Goal: Transaction & Acquisition: Purchase product/service

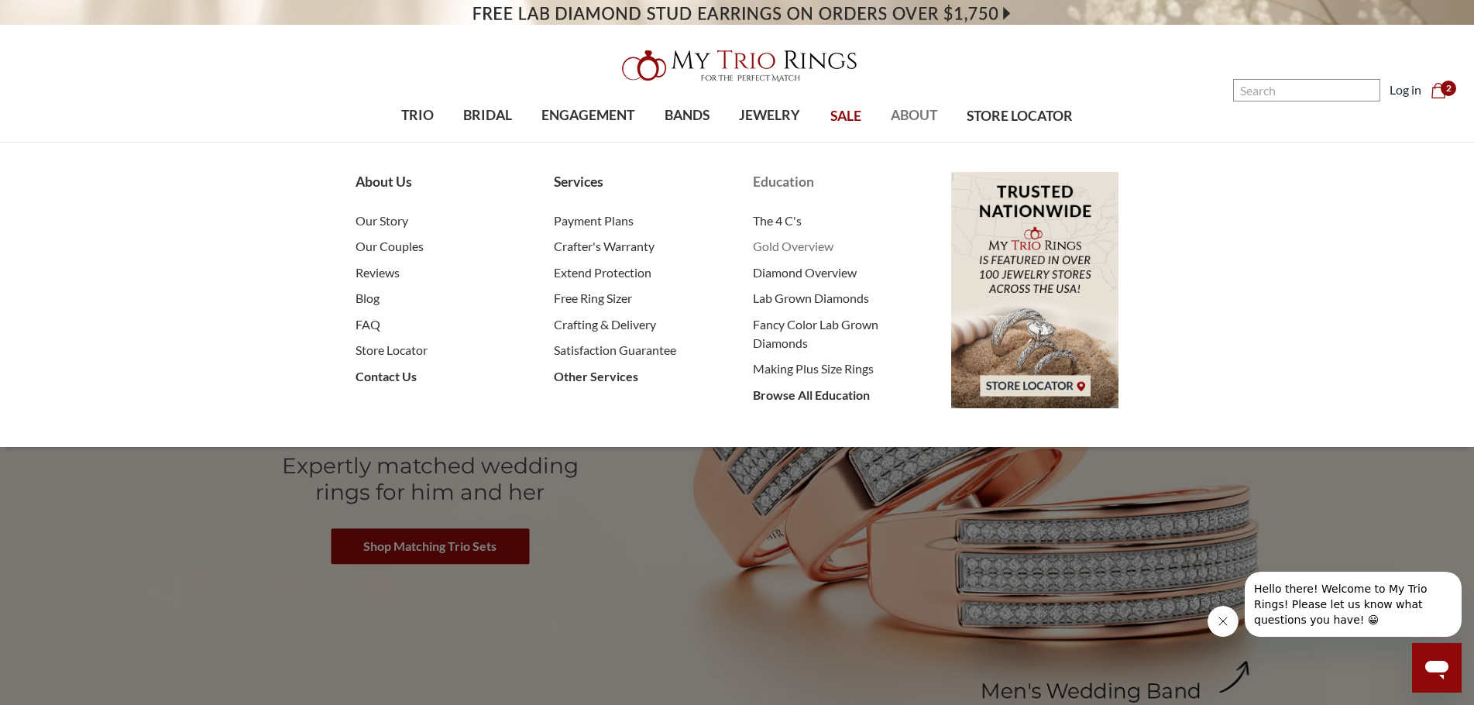
click at [786, 252] on span "Gold Overview" at bounding box center [836, 246] width 167 height 19
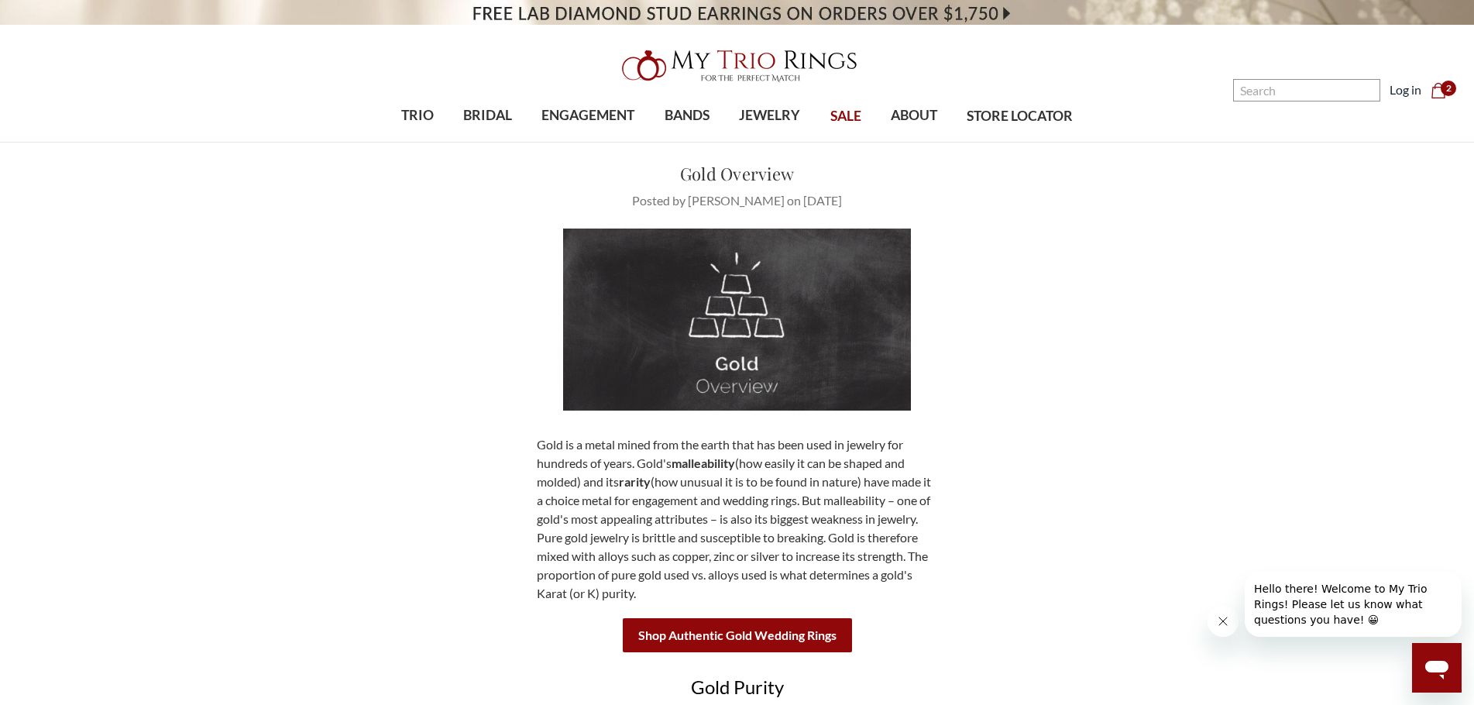
drag, startPoint x: 662, startPoint y: 164, endPoint x: 844, endPoint y: 198, distance: 185.2
click at [844, 198] on header "Gold Overview Posted by [PERSON_NAME] on [DATE]" at bounding box center [737, 185] width 527 height 49
click at [844, 198] on p "Posted by [PERSON_NAME] on [DATE]" at bounding box center [737, 200] width 527 height 19
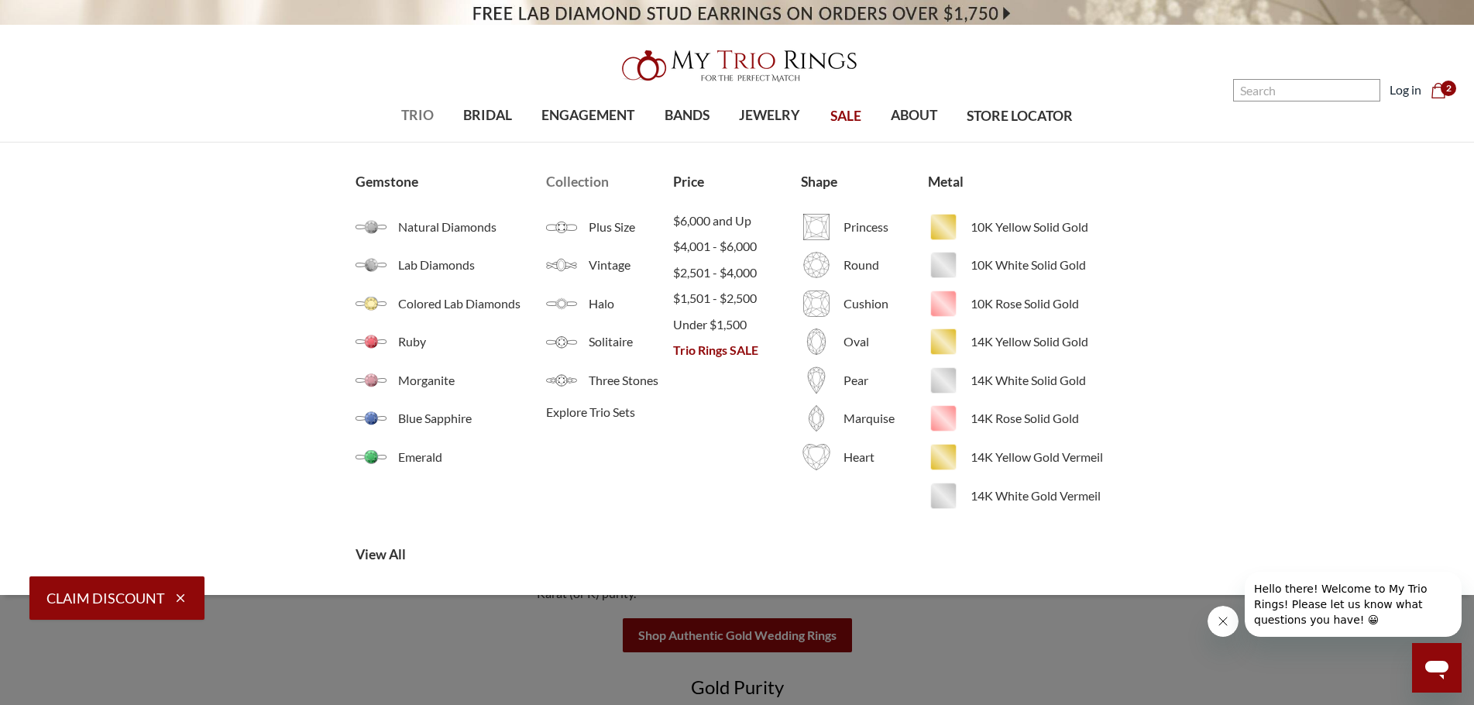
click at [631, 423] on li "Explore Trio Sets" at bounding box center [609, 413] width 127 height 26
click at [632, 409] on span "Explore Trio Sets" at bounding box center [609, 412] width 127 height 19
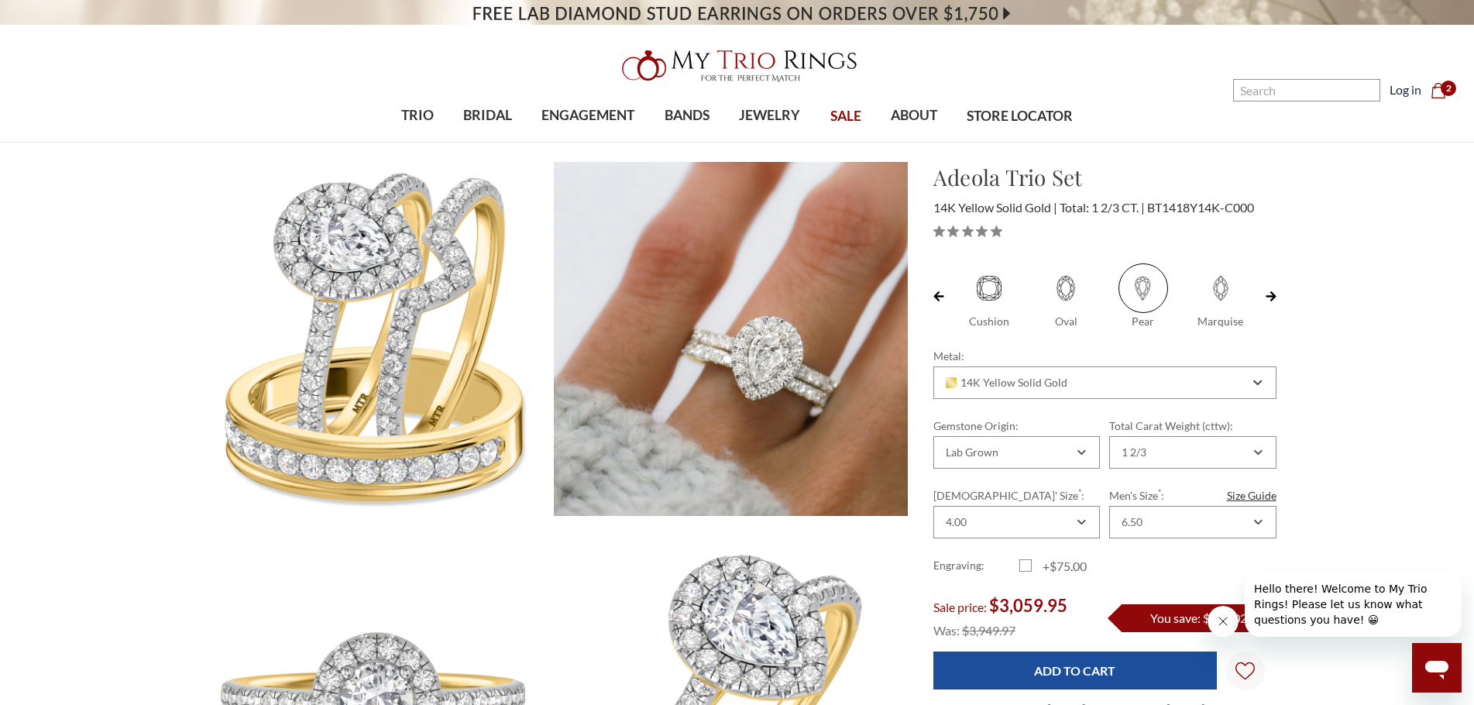
scroll to position [0, 39]
click at [983, 285] on label "Cushion" at bounding box center [950, 296] width 77 height 66
click at [919, 322] on input "Cushion" at bounding box center [918, 322] width 1 height 1
radio input "true"
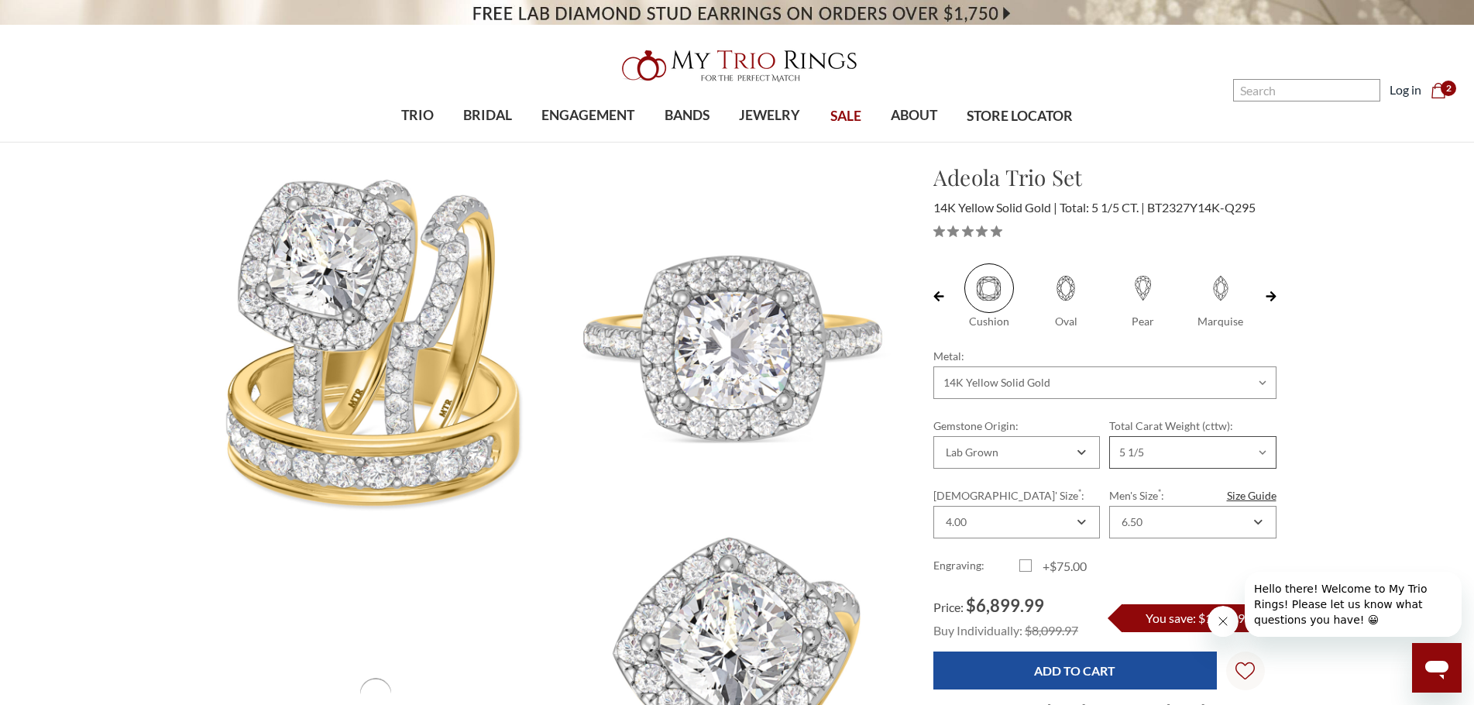
click at [1200, 448] on select "Choose Options 1 1/2 1 2/3 1 7/8 2 1/5 2 1/4 3 7/8 4 5 1/8 5 1/7 5 1/5" at bounding box center [1192, 452] width 167 height 33
click at [1181, 448] on div "5 1/5" at bounding box center [1184, 452] width 131 height 12
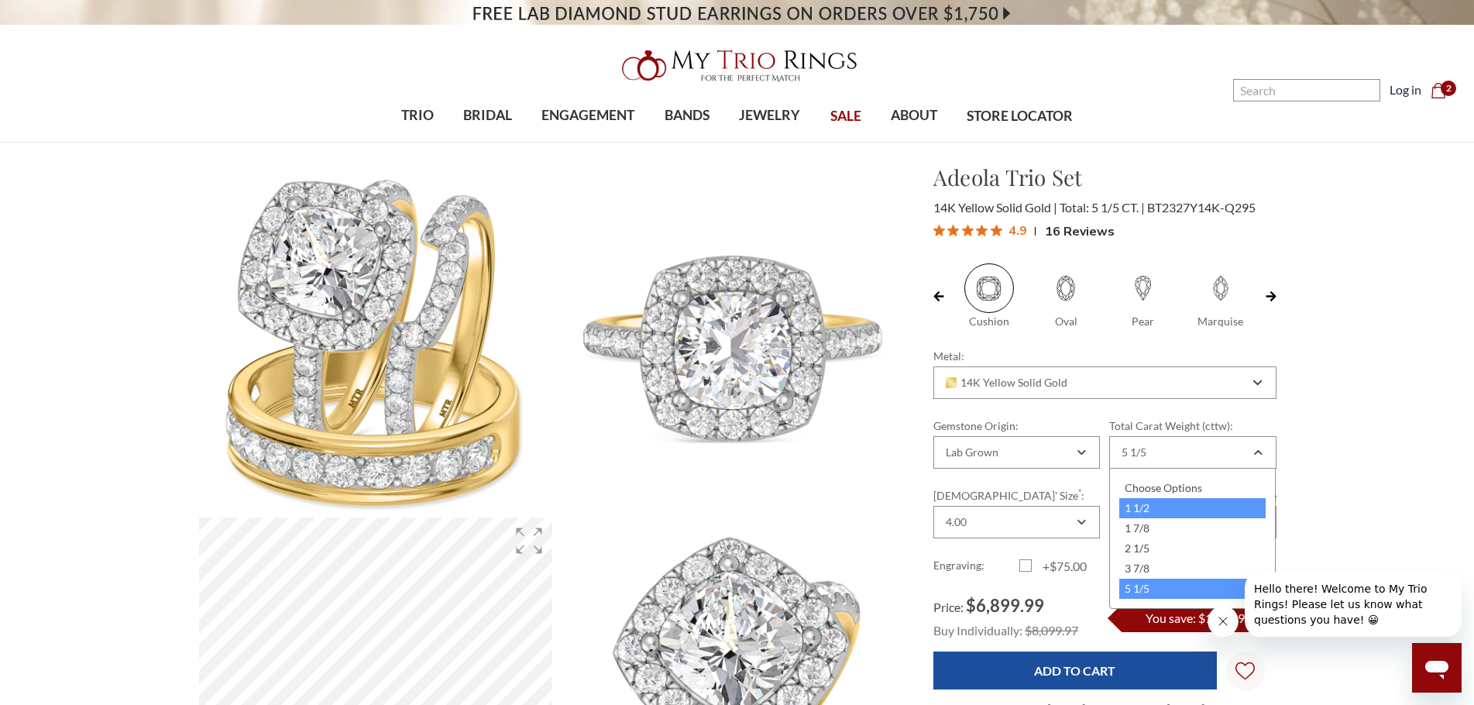
click at [1179, 511] on div "1 1/2" at bounding box center [1192, 508] width 146 height 20
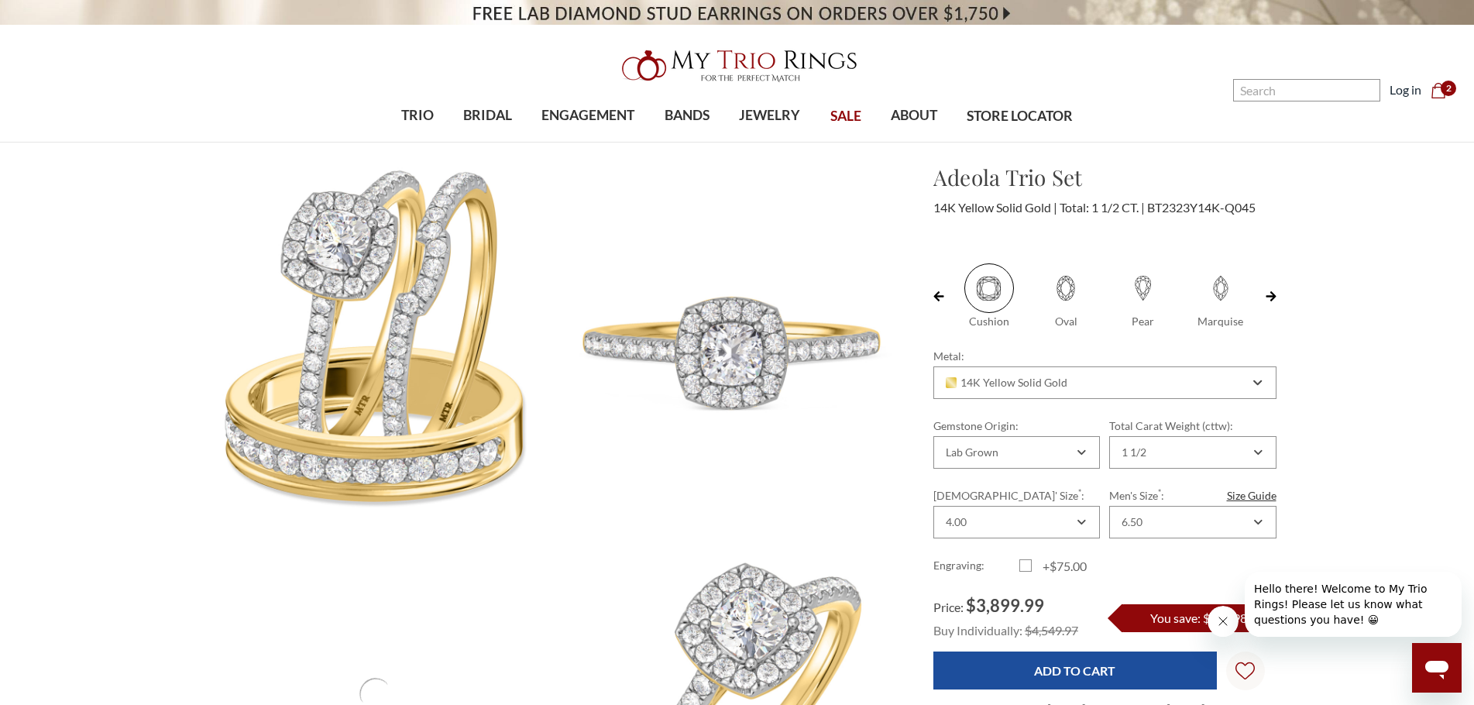
drag, startPoint x: 1139, startPoint y: 285, endPoint x: 1162, endPoint y: 291, distance: 24.1
click at [1139, 285] on span at bounding box center [1144, 288] width 50 height 50
click at [1112, 322] on input "Pear" at bounding box center [1111, 322] width 1 height 1
radio input "true"
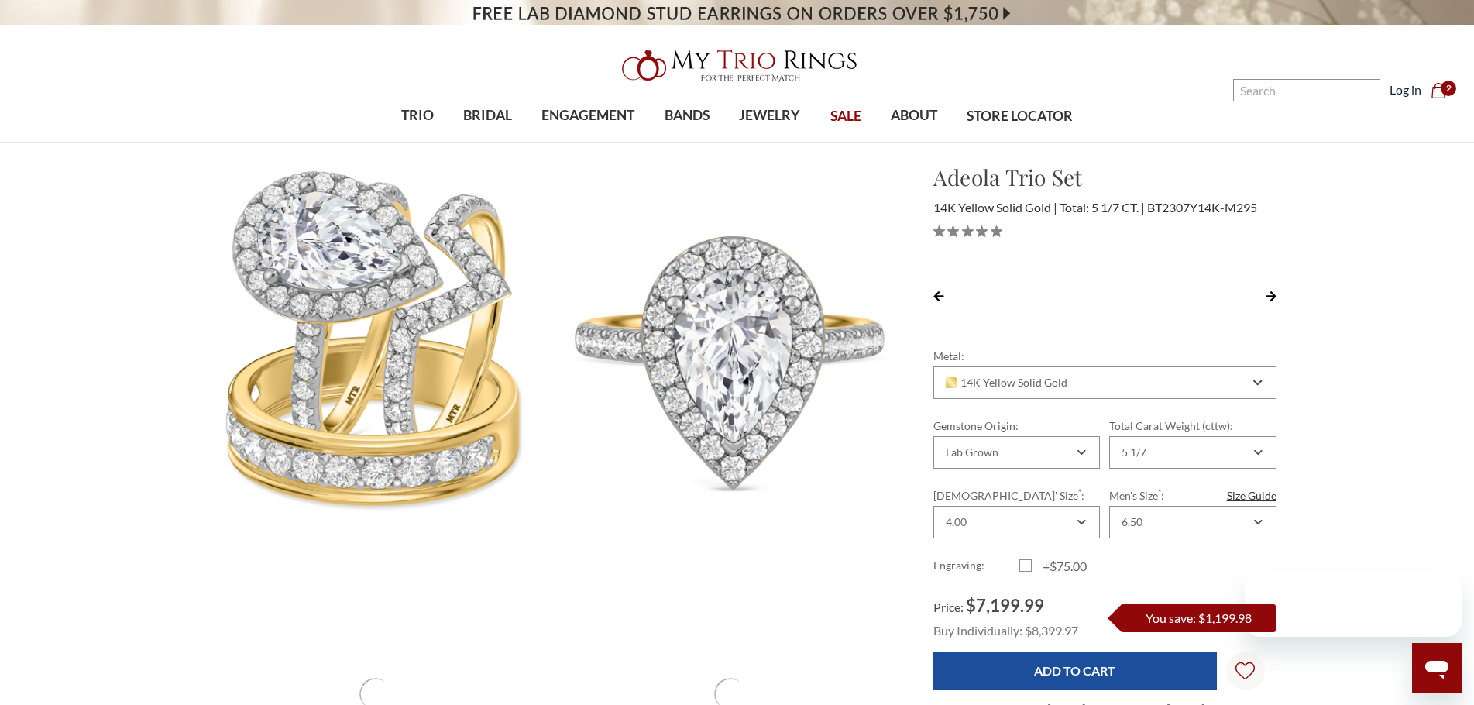
click at [1208, 435] on div "Total Carat Weight (cttw): Choose Options 1 1/2 1 2/3 1 7/8 2 1/5 2 1/4 3 7/8 4…" at bounding box center [1192, 443] width 167 height 51
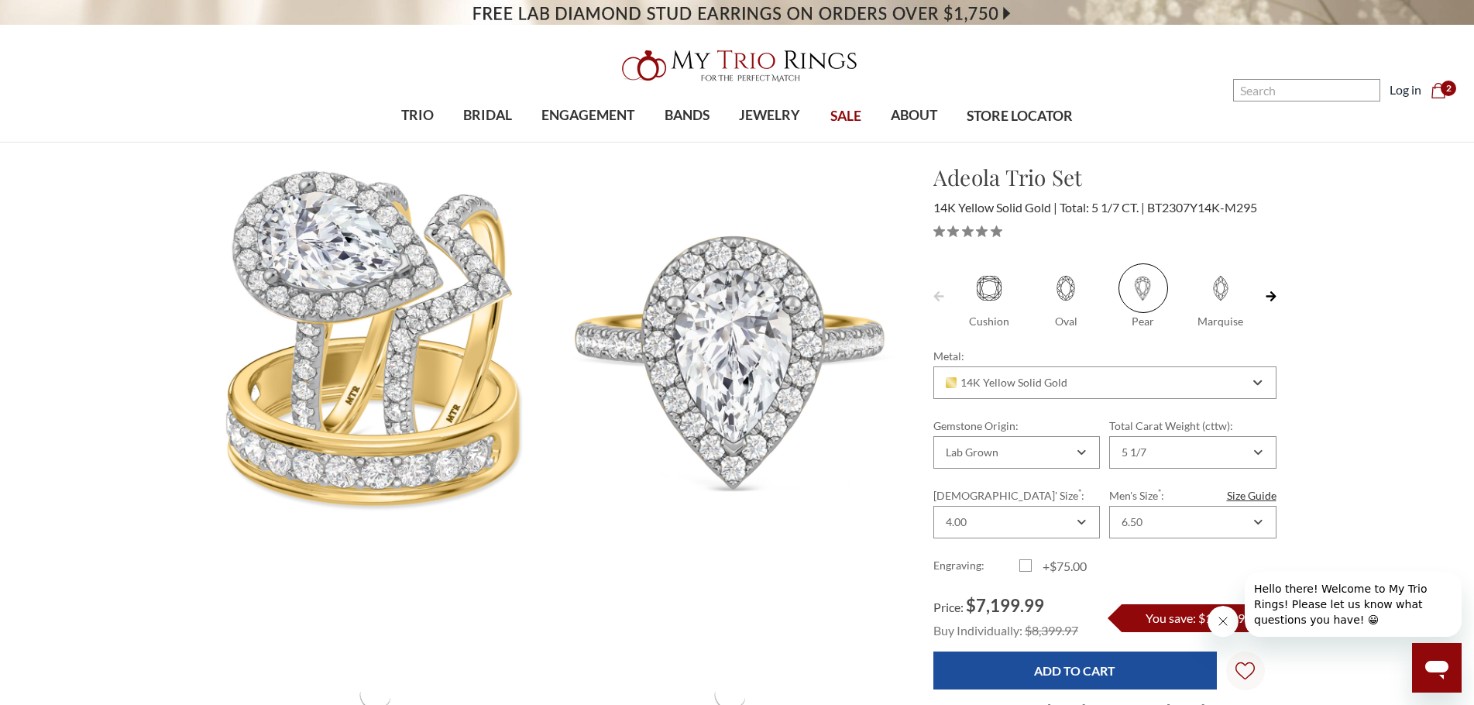
scroll to position [0, 39]
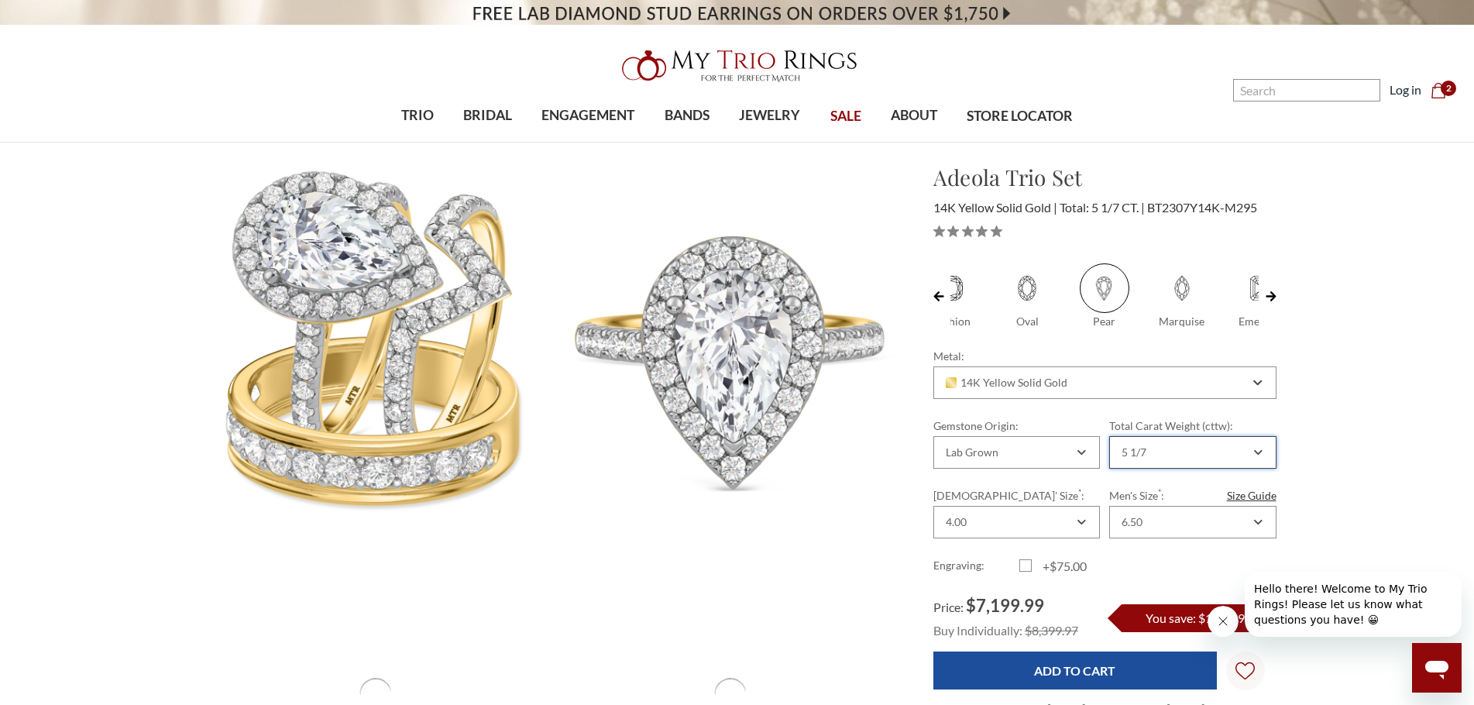
click at [1207, 443] on div "5 1/7" at bounding box center [1192, 452] width 167 height 33
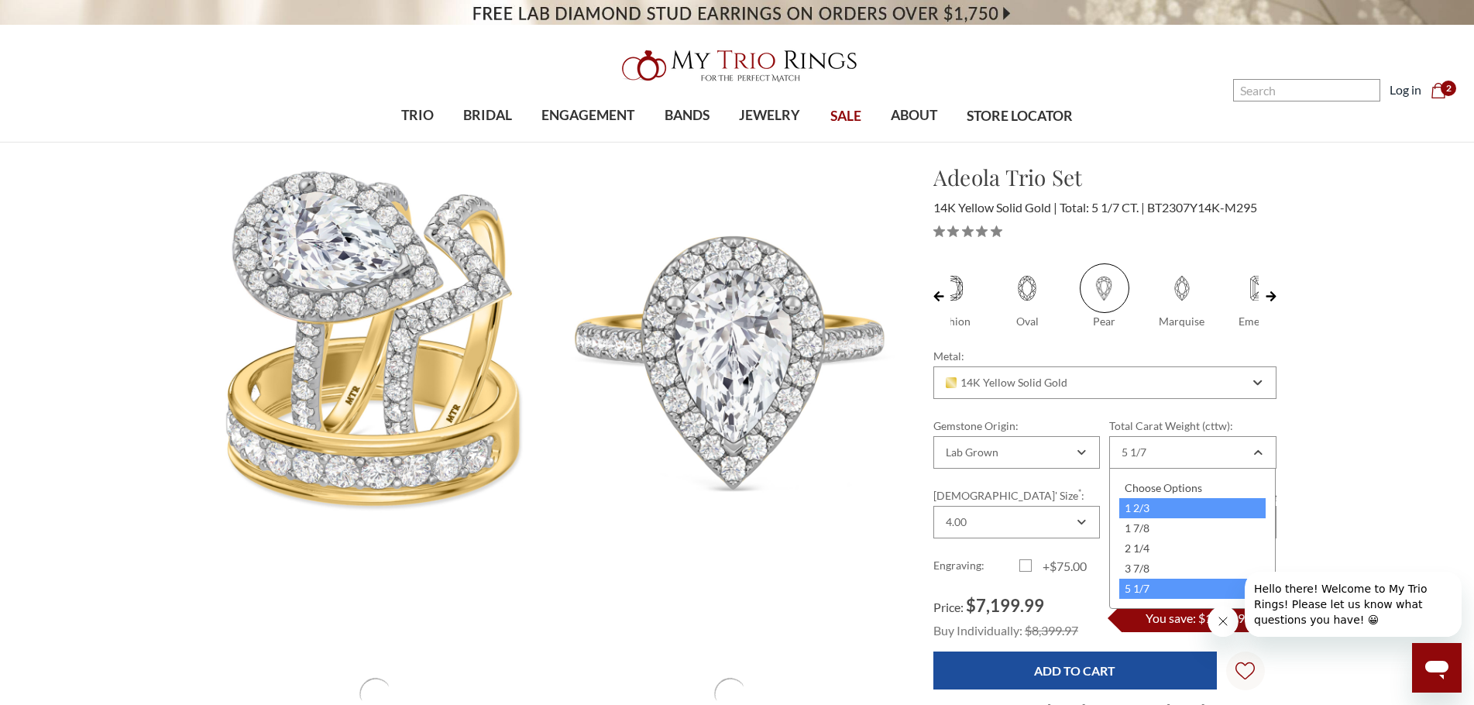
click at [1179, 506] on div "1 2/3" at bounding box center [1192, 508] width 146 height 20
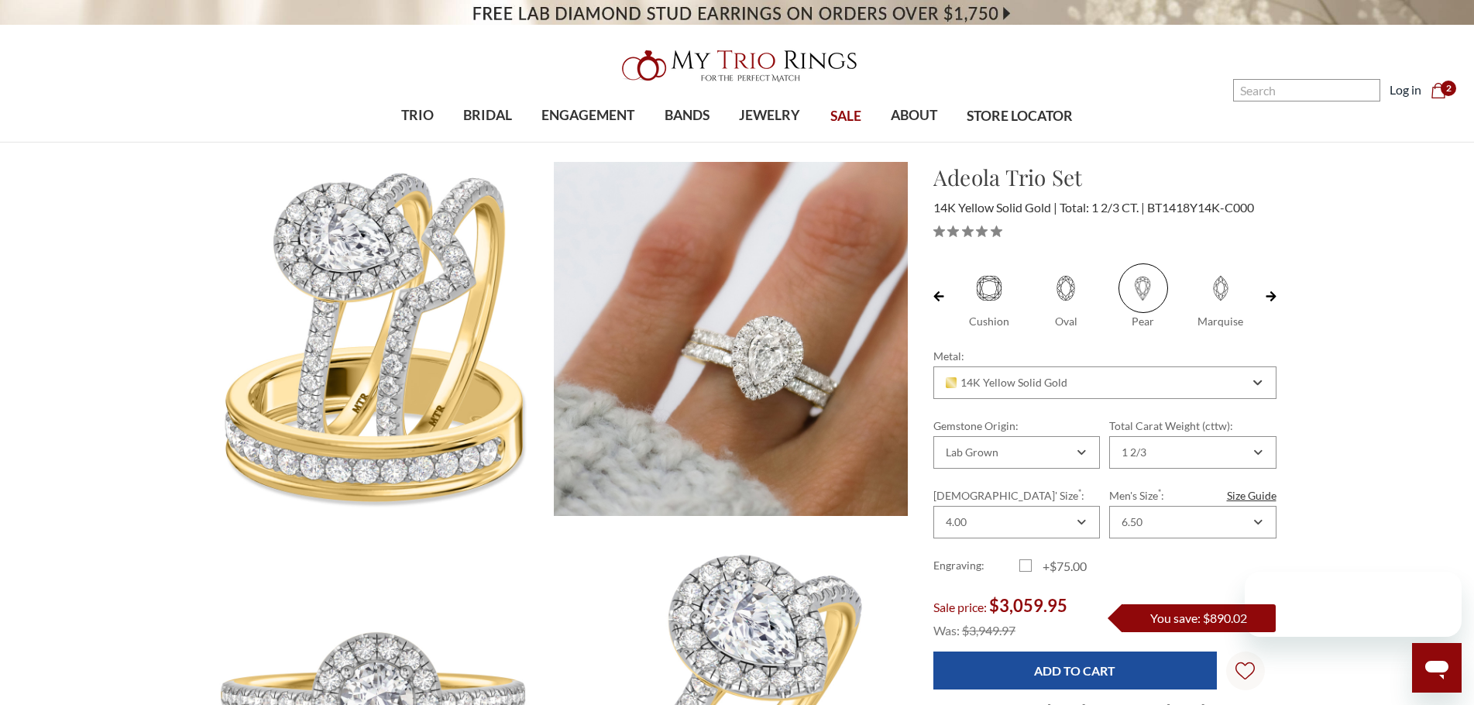
scroll to position [0, 39]
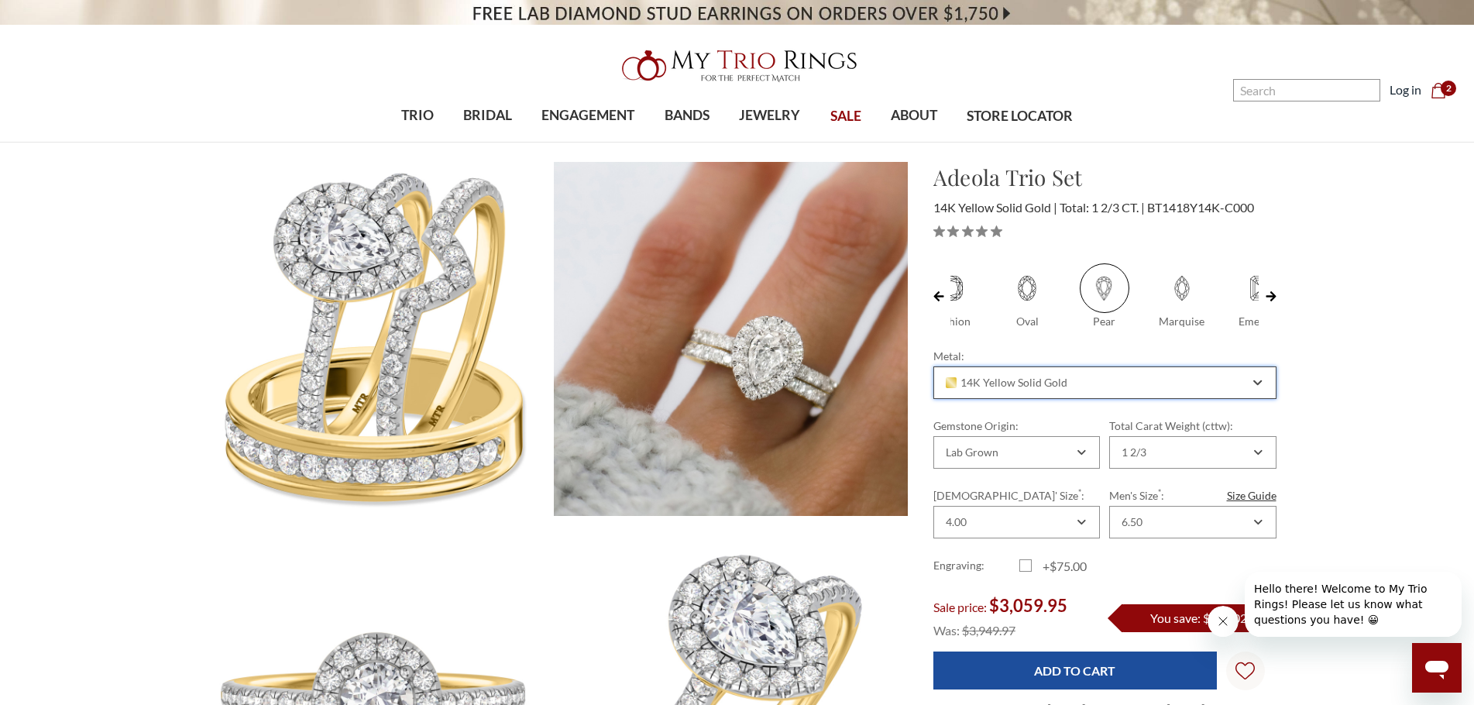
click at [1201, 386] on div "14K Yellow Solid Gold" at bounding box center [1097, 383] width 306 height 12
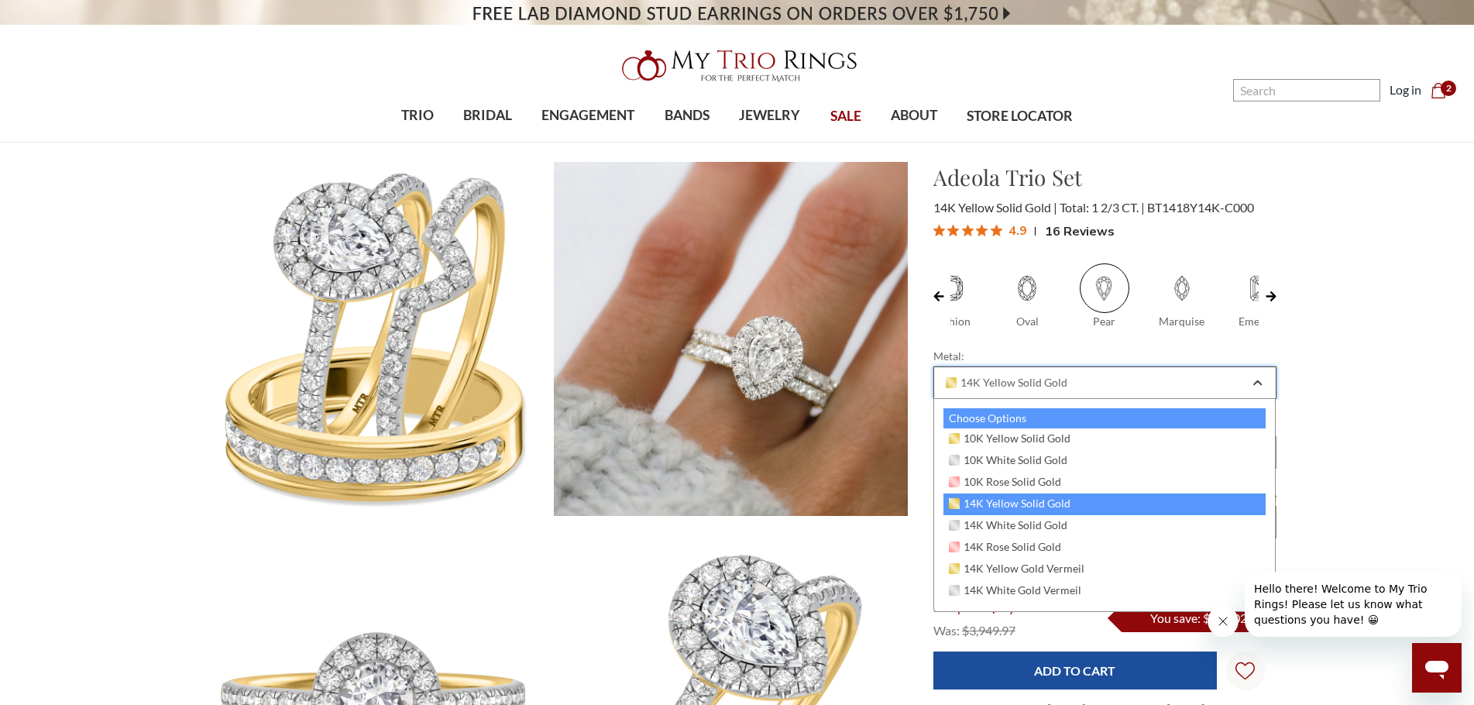
scroll to position [0, 0]
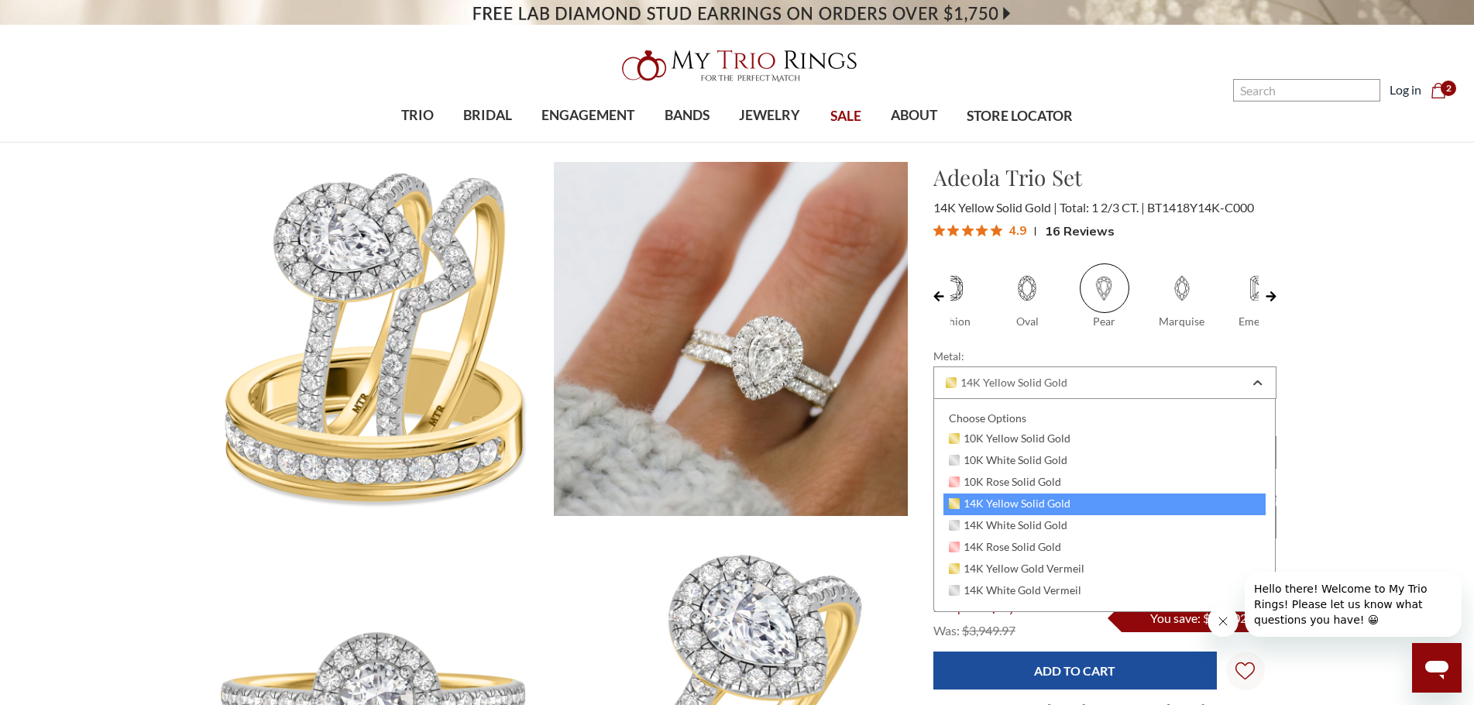
drag, startPoint x: 1130, startPoint y: 568, endPoint x: 1336, endPoint y: 287, distance: 348.5
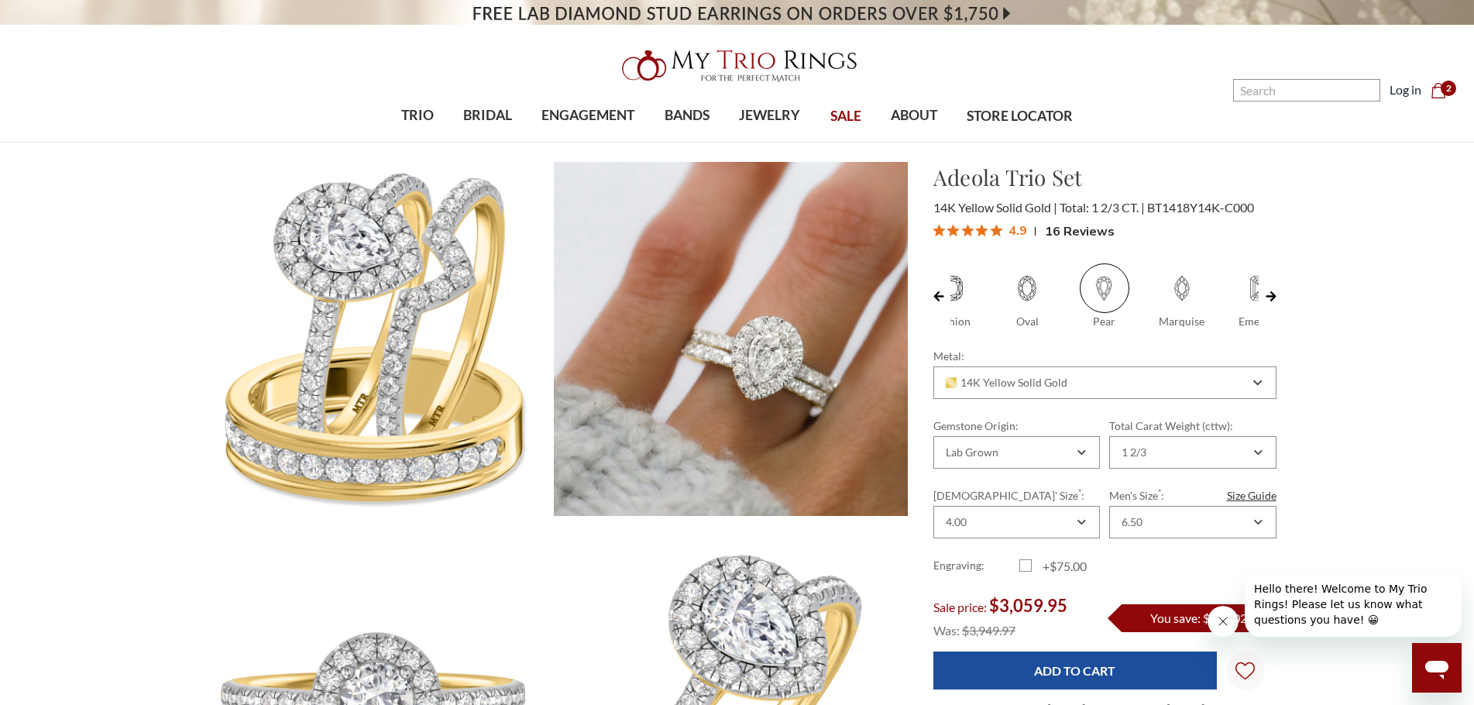
click at [1206, 442] on div "1 2/3" at bounding box center [1192, 452] width 167 height 33
click at [1175, 500] on div "1 2/3" at bounding box center [1192, 508] width 146 height 20
click at [1172, 278] on span at bounding box center [1182, 288] width 50 height 50
click at [1150, 322] on input "Marquise" at bounding box center [1150, 322] width 1 height 1
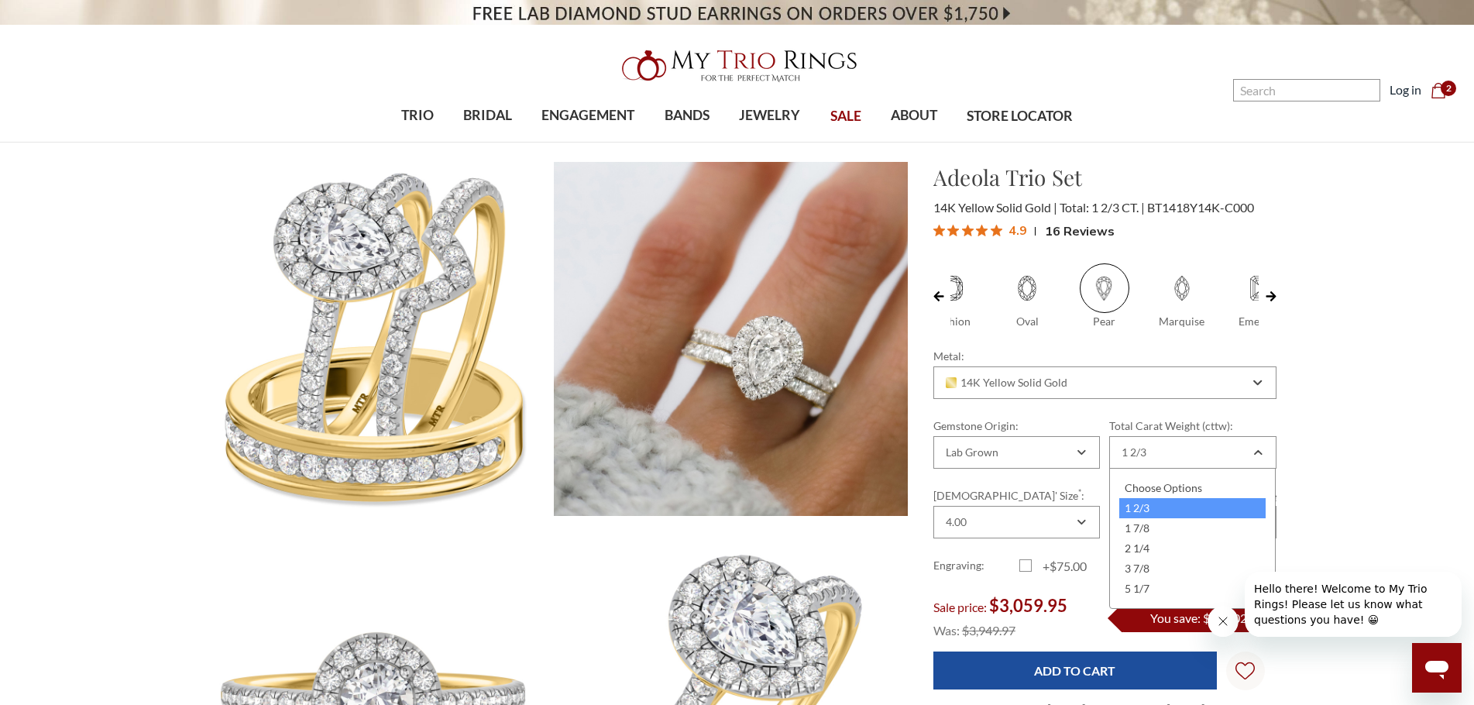
radio input "true"
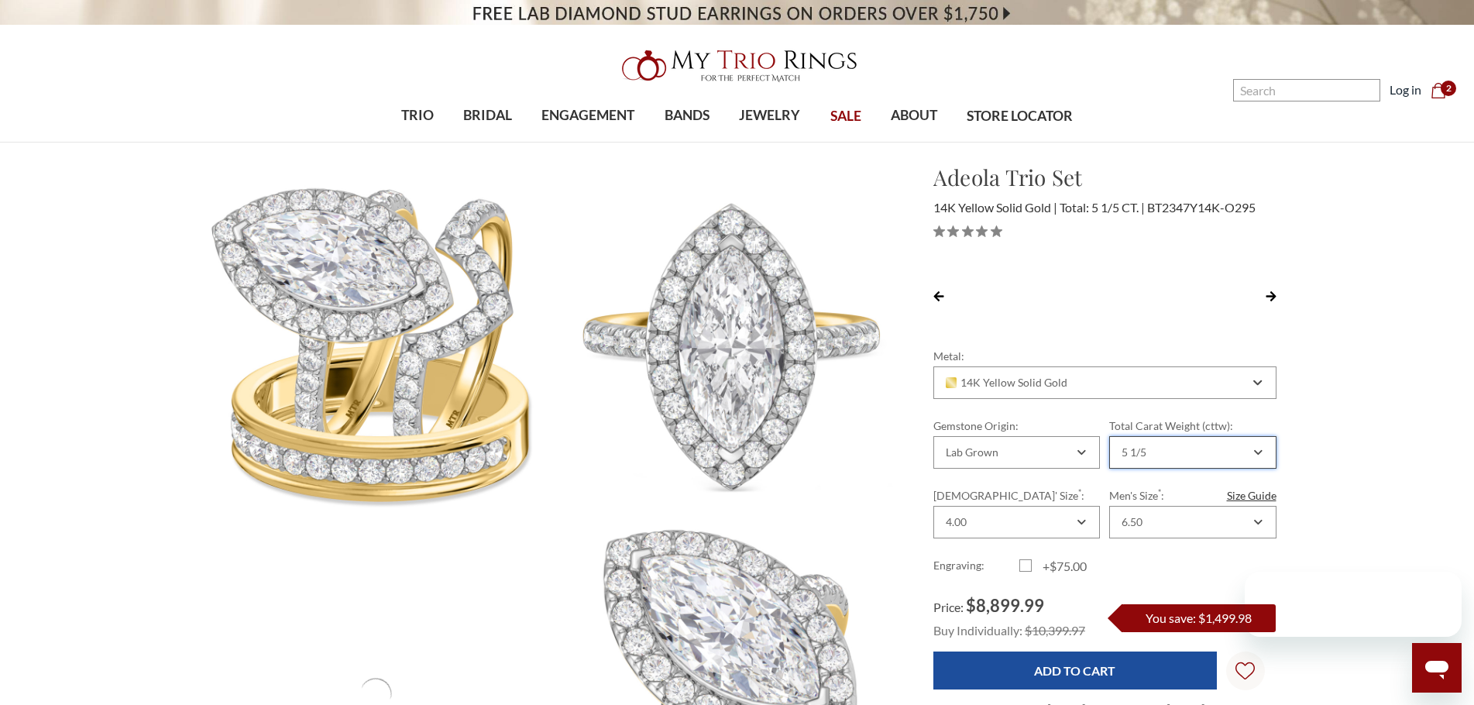
click at [1199, 452] on div "5 1/5" at bounding box center [1184, 452] width 131 height 12
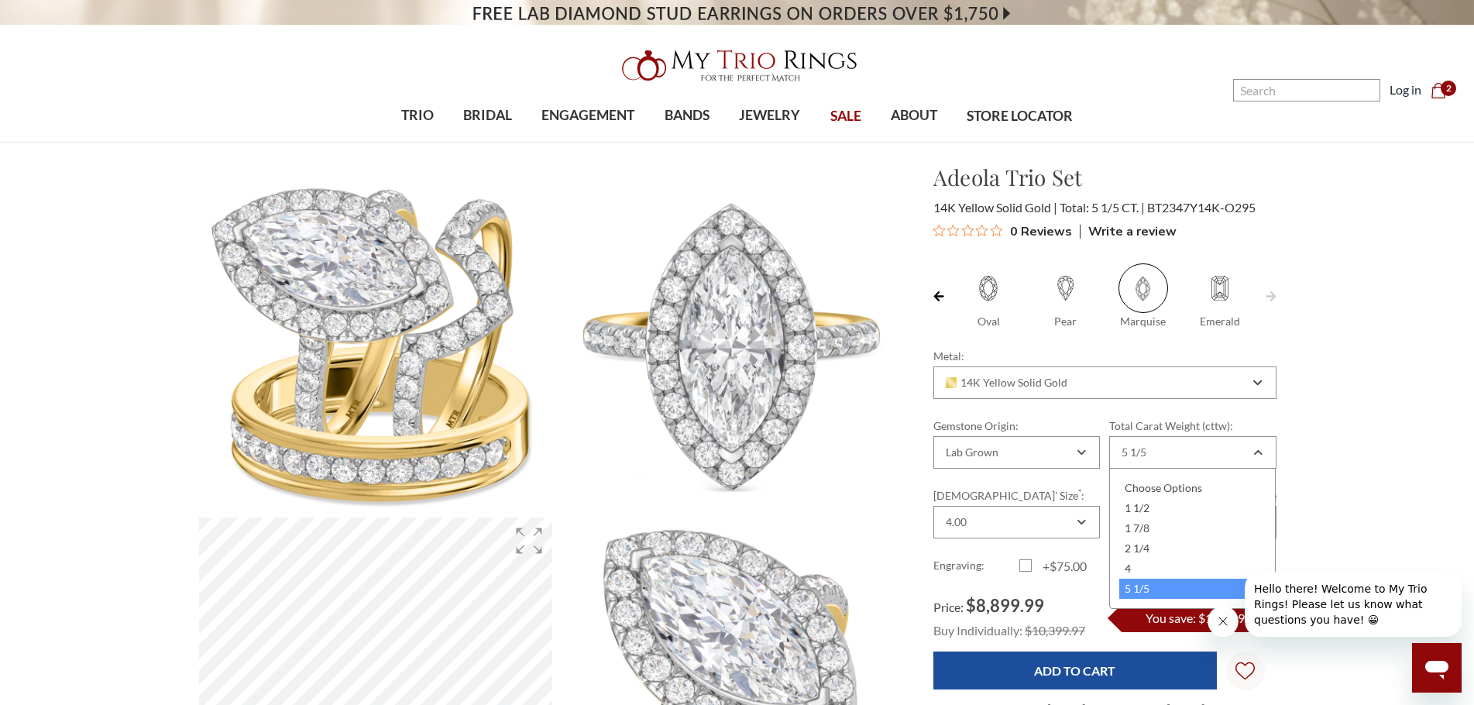
click at [1064, 290] on span at bounding box center [1066, 288] width 50 height 50
click at [1034, 322] on input "Pear" at bounding box center [1033, 322] width 1 height 1
radio input "true"
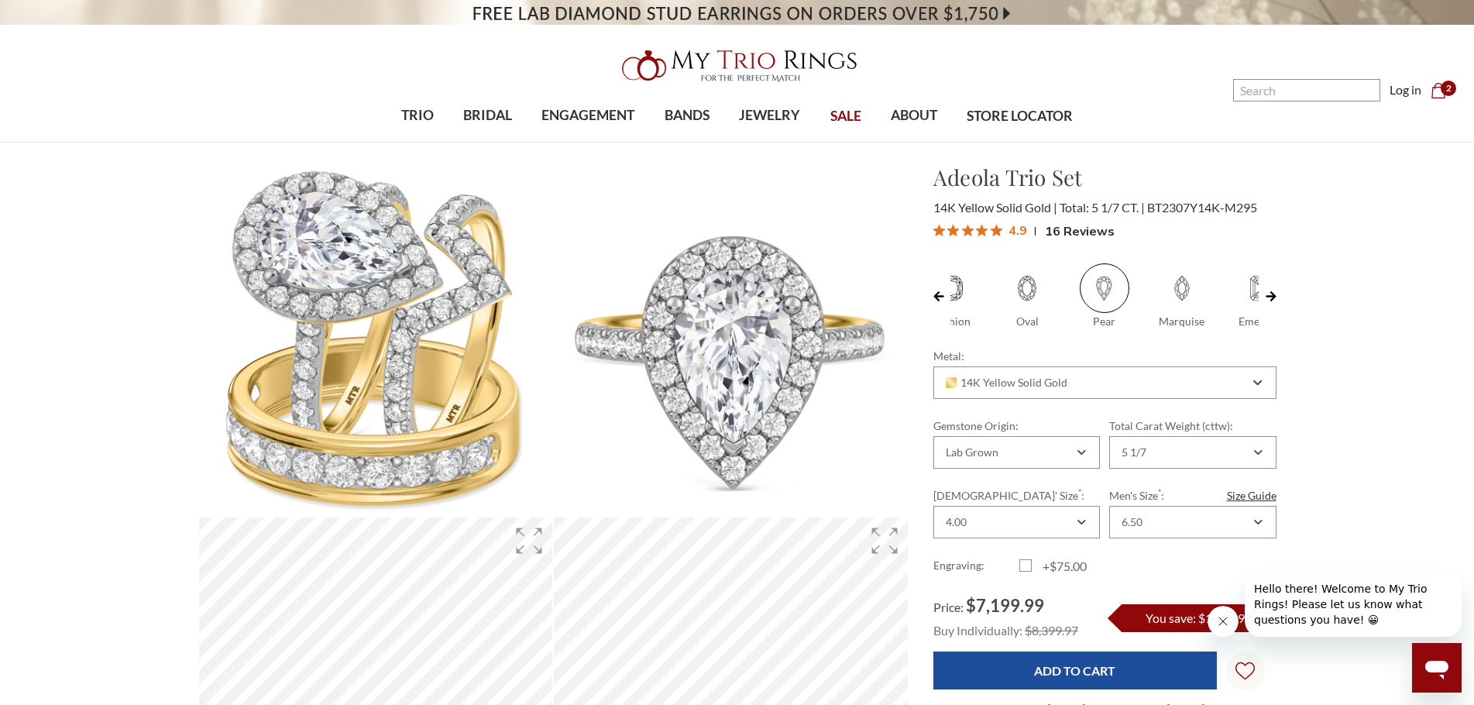
click at [1245, 287] on span at bounding box center [1259, 288] width 50 height 50
click at [1227, 322] on input "Emerald" at bounding box center [1226, 322] width 1 height 1
radio input "true"
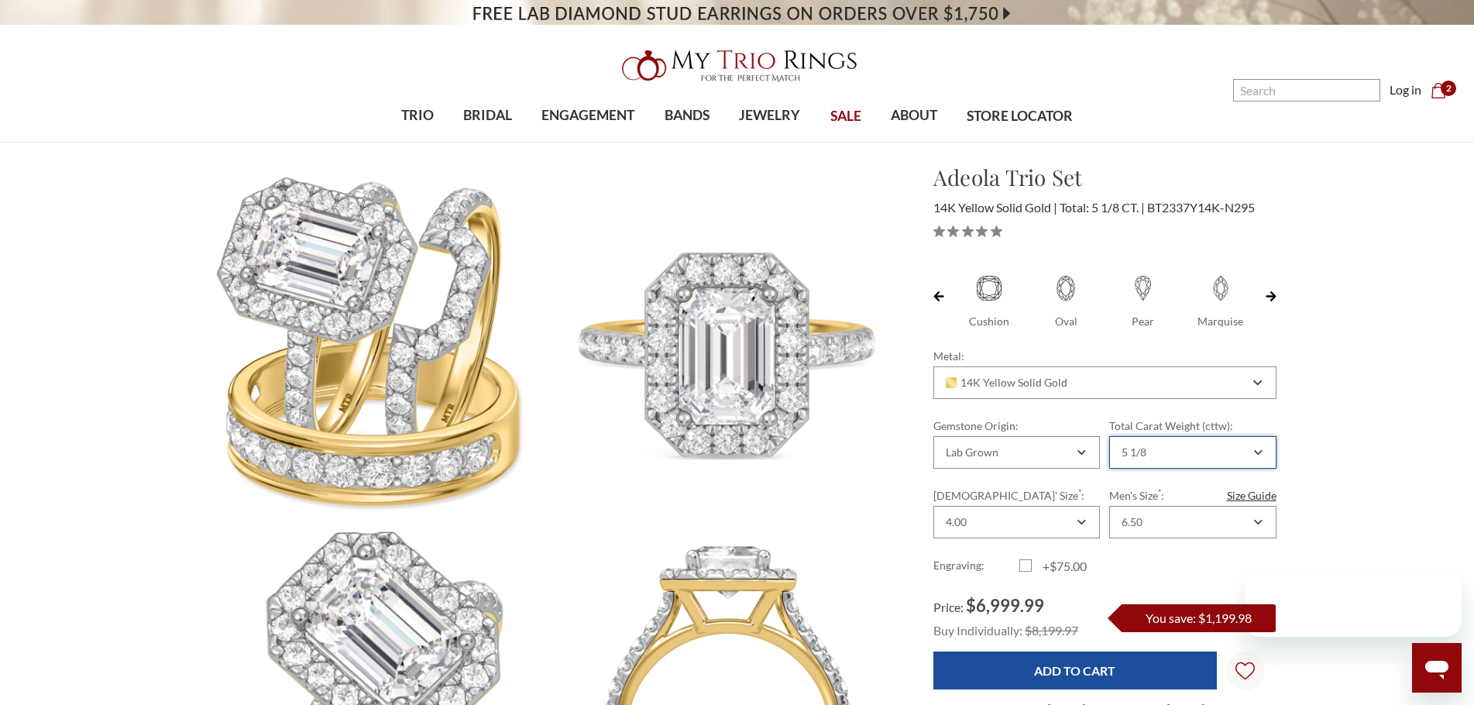
click at [1155, 451] on div "5 1/8" at bounding box center [1184, 452] width 131 height 12
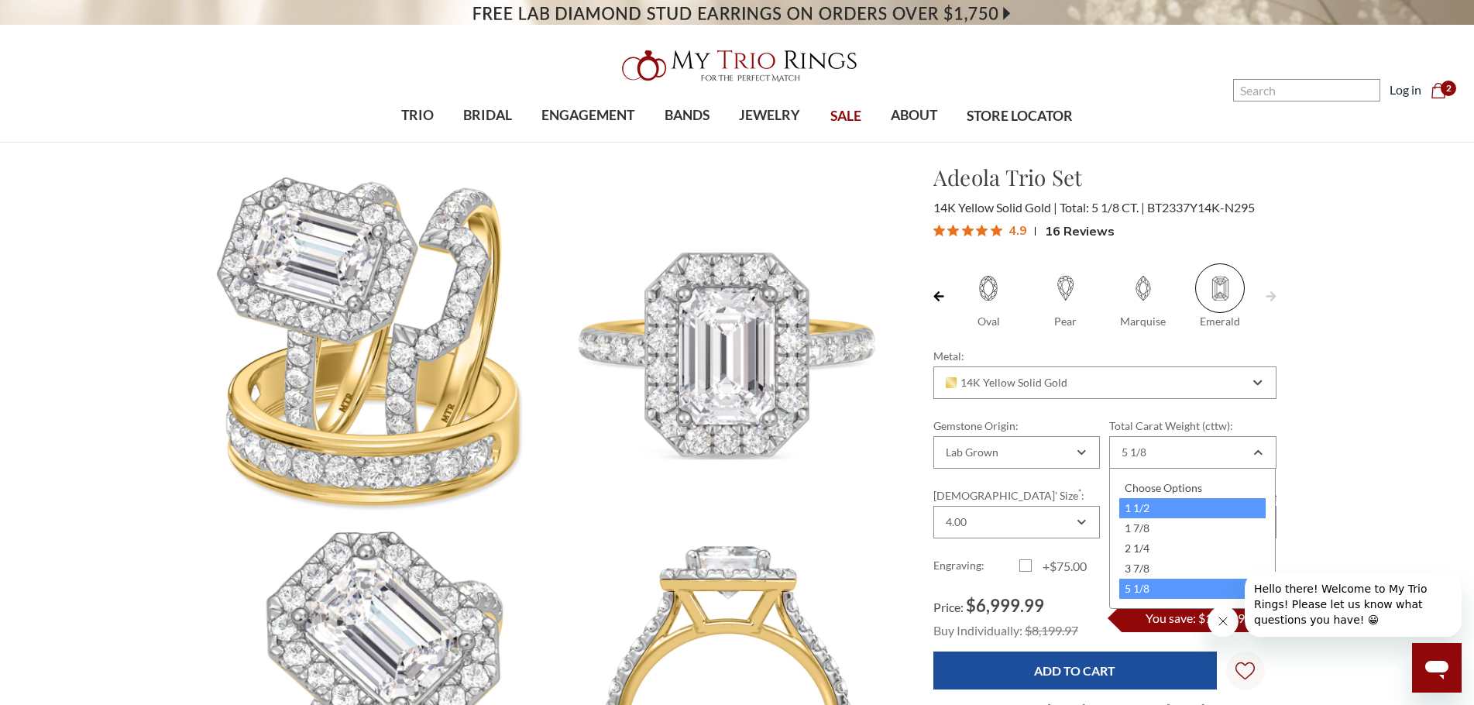
click at [1164, 504] on div "1 1/2" at bounding box center [1192, 508] width 146 height 20
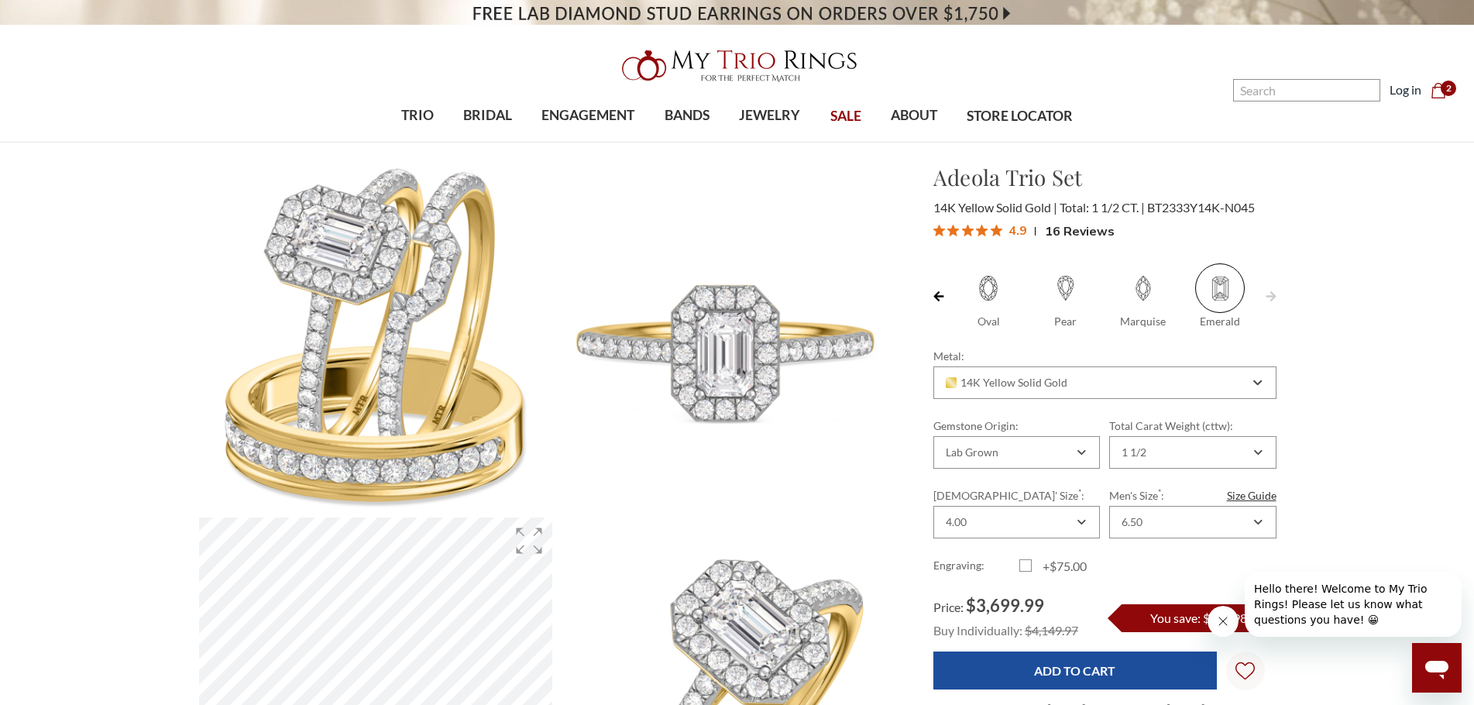
click at [941, 287] on link at bounding box center [939, 296] width 11 height 66
click at [1157, 454] on div "1 1/2" at bounding box center [1184, 452] width 131 height 12
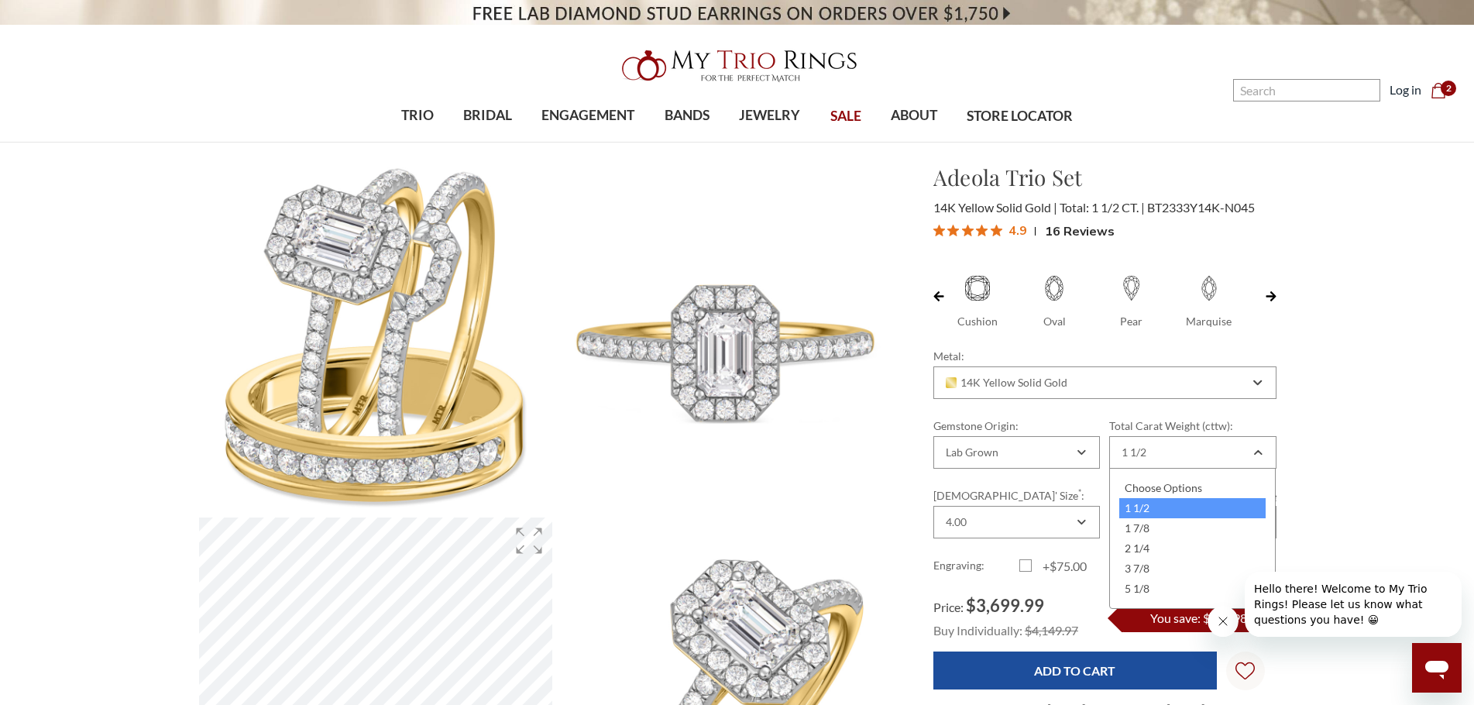
click at [1230, 507] on div "1 1/2" at bounding box center [1192, 508] width 146 height 20
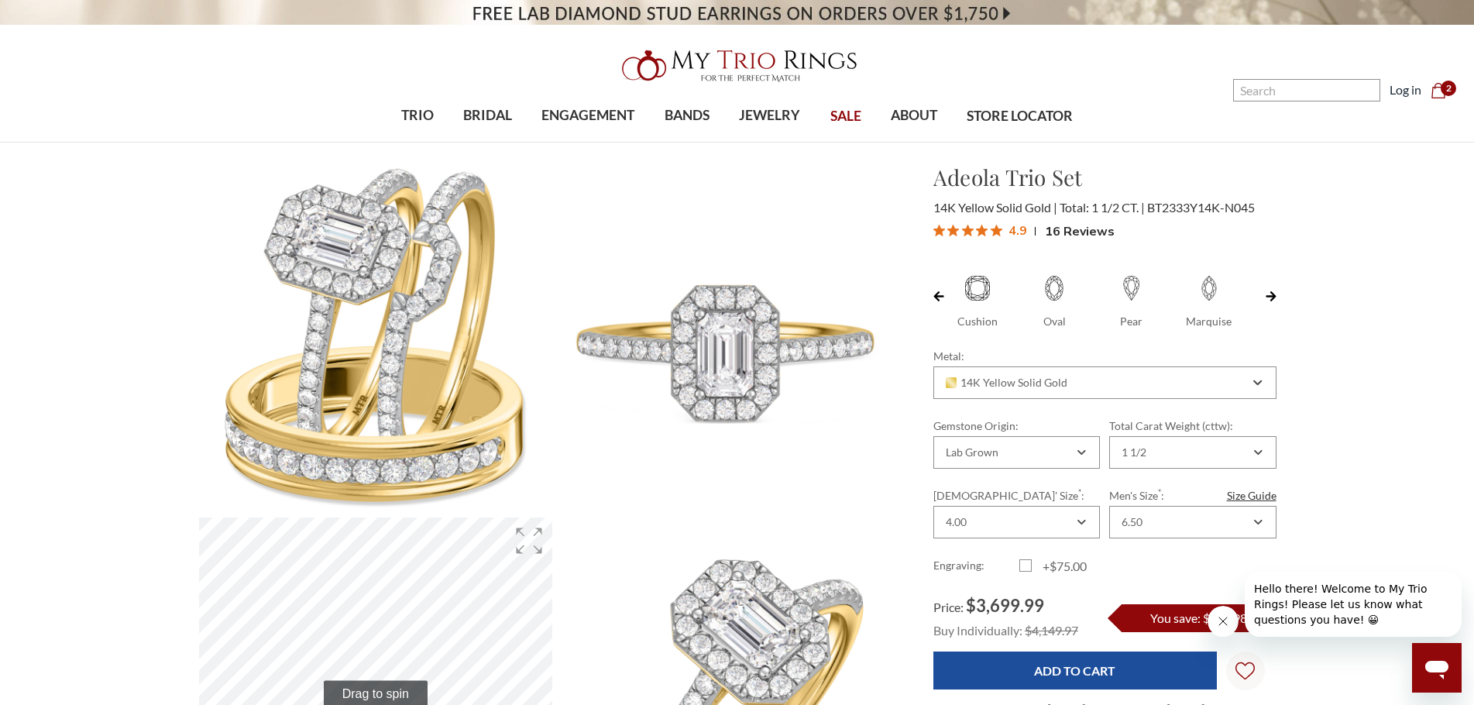
drag, startPoint x: 1222, startPoint y: 425, endPoint x: 1317, endPoint y: 393, distance: 100.7
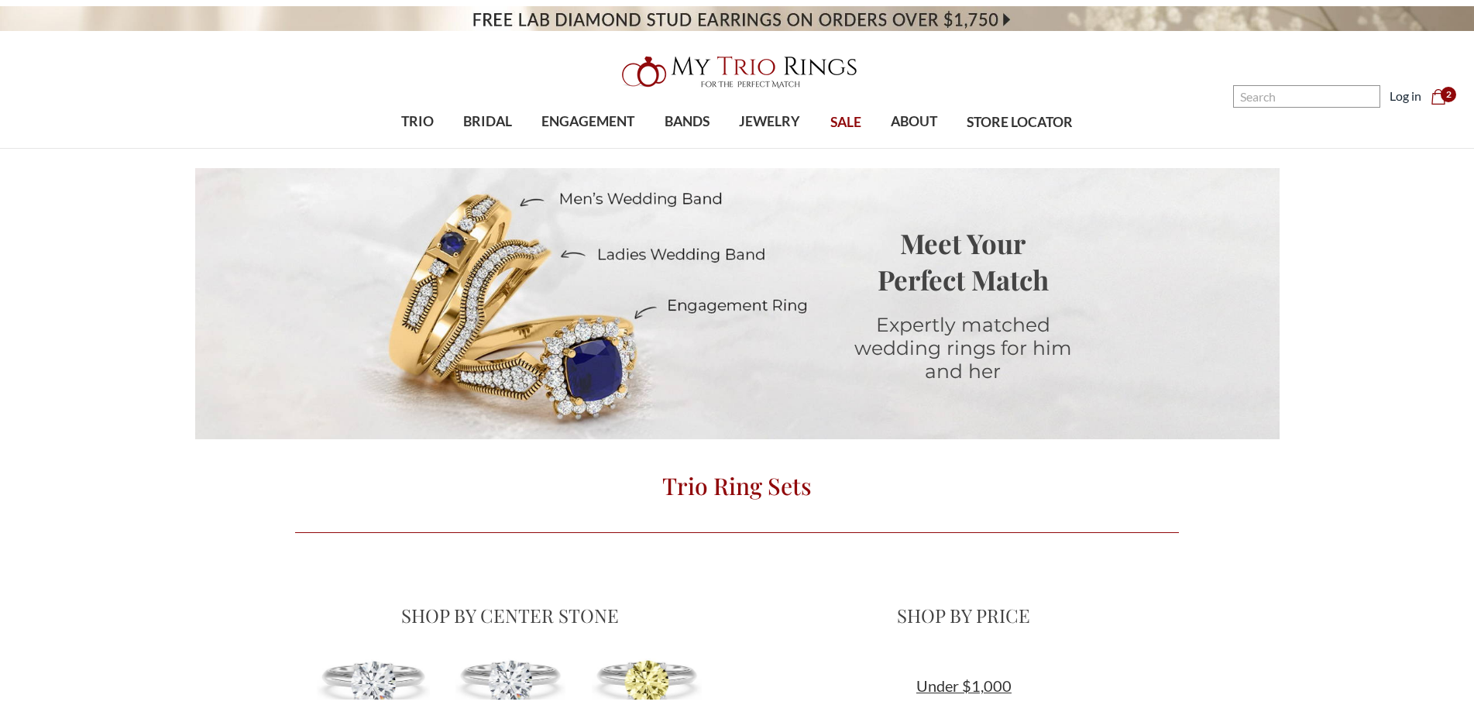
scroll to position [697, 0]
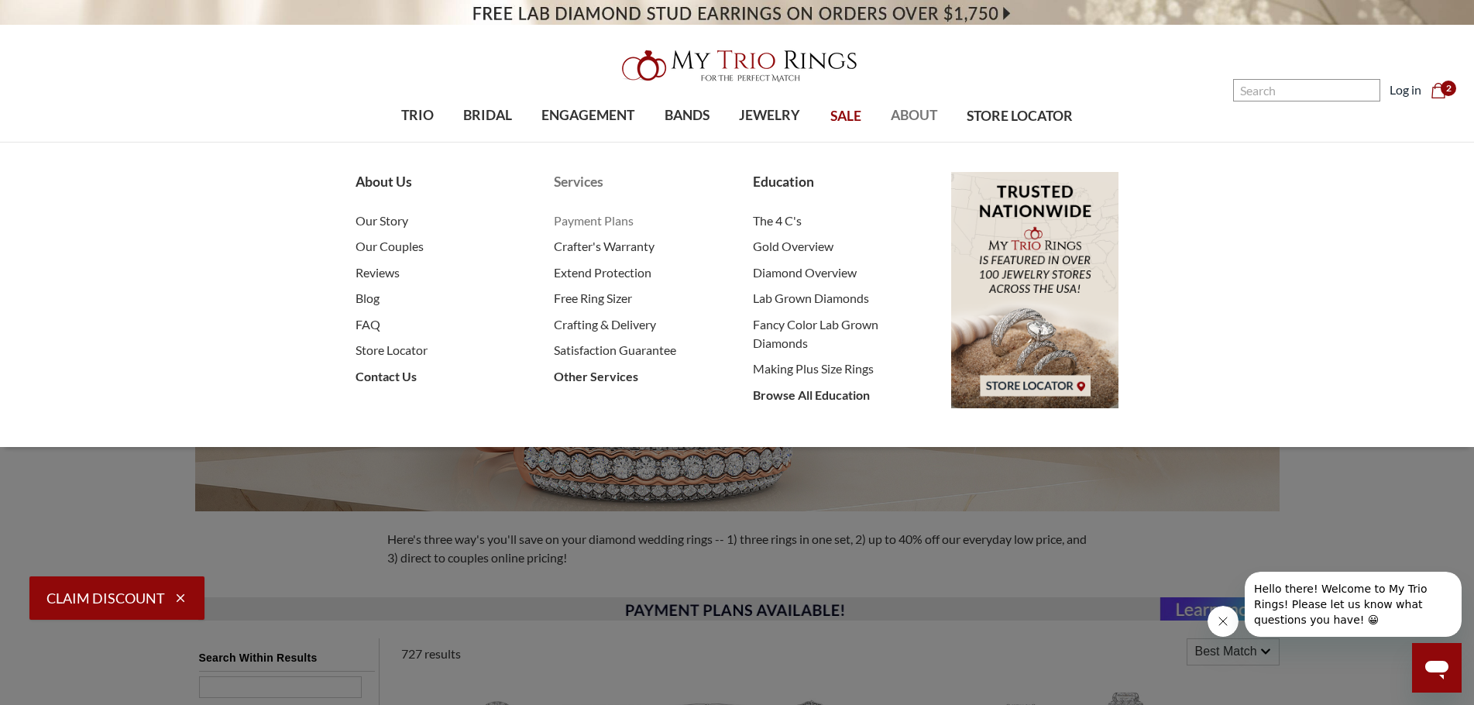
click at [609, 222] on span "Payment Plans" at bounding box center [637, 221] width 167 height 19
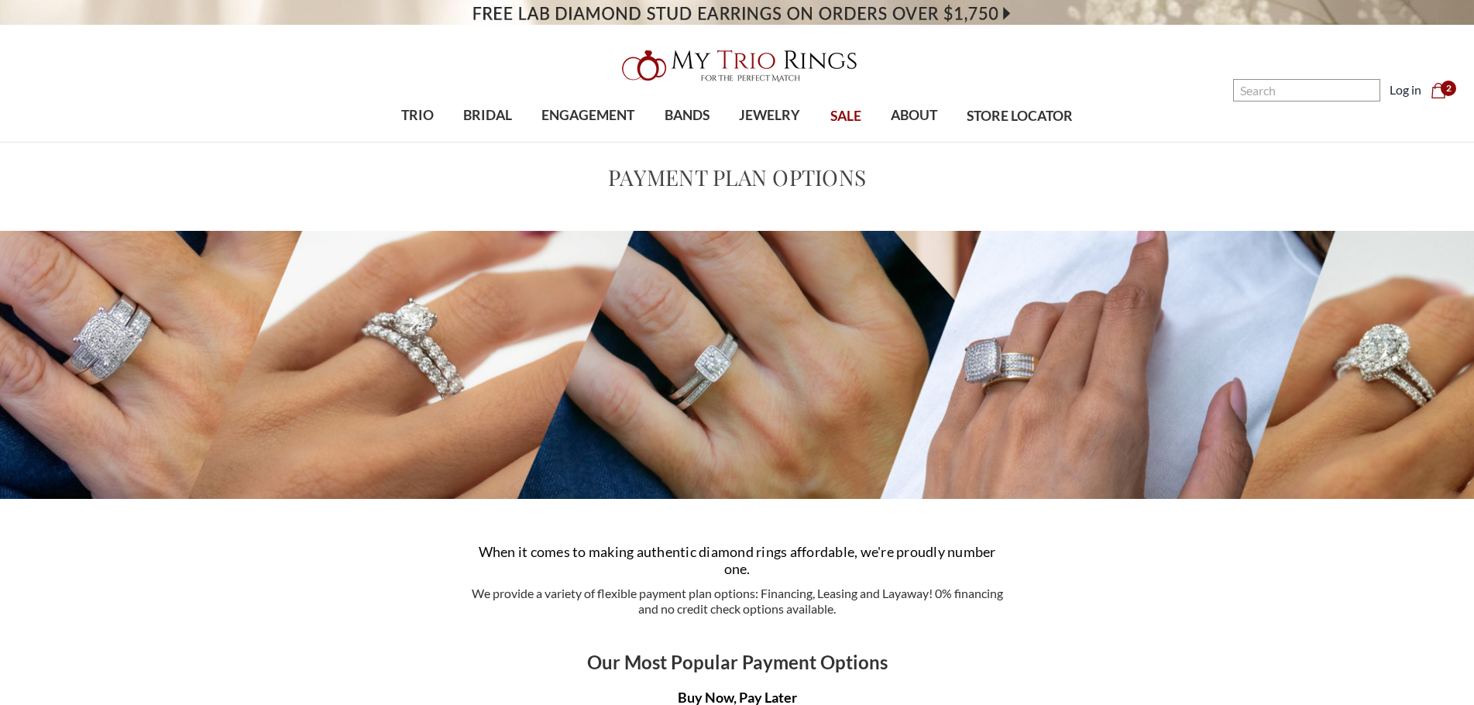
scroll to position [927, 0]
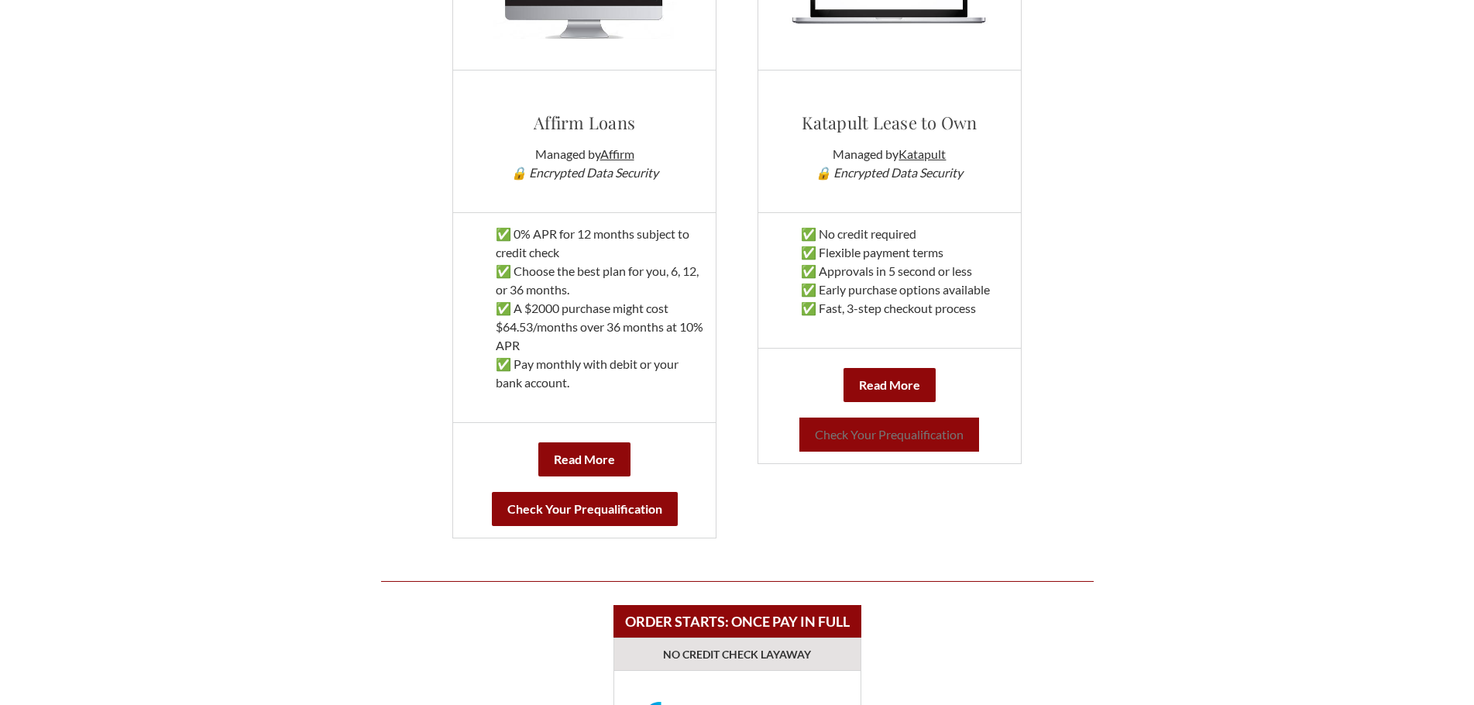
click at [895, 439] on link "Check Your Prequalification" at bounding box center [890, 435] width 180 height 34
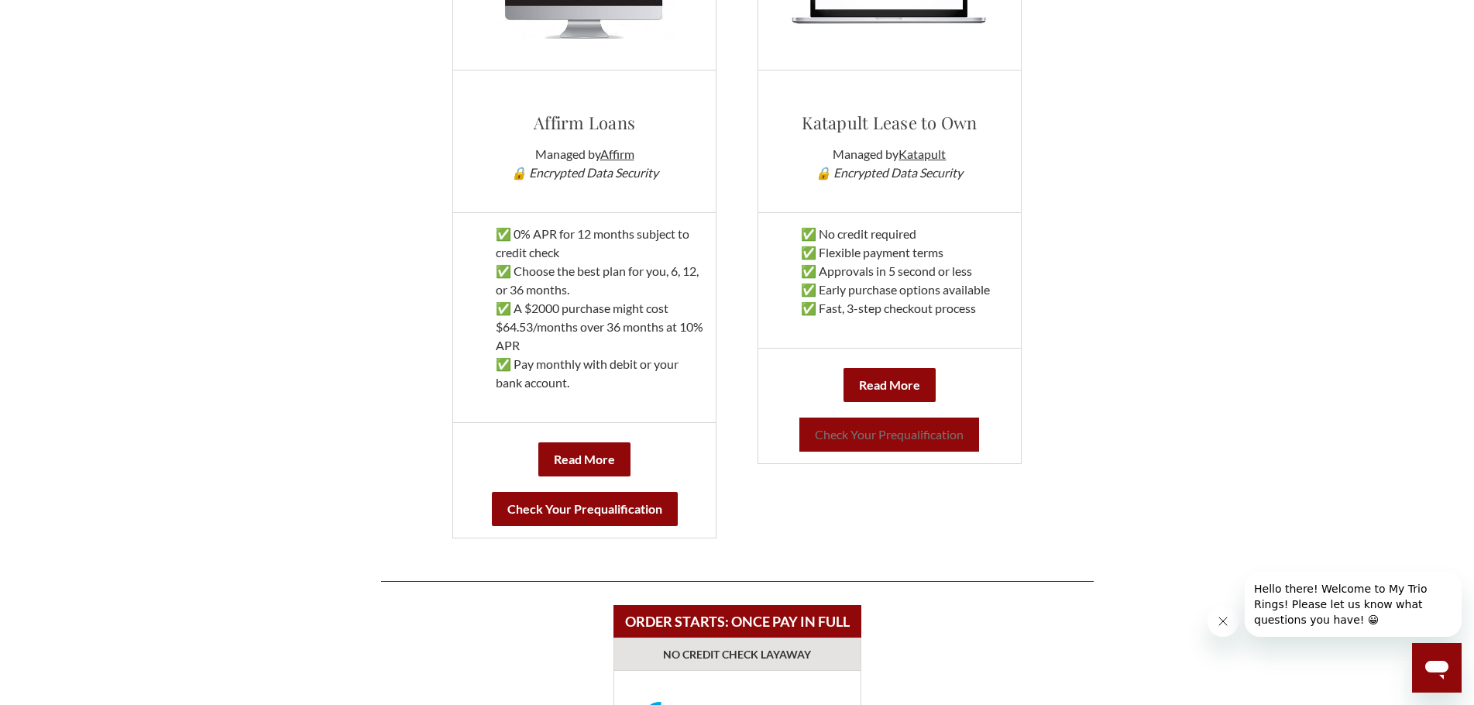
scroll to position [0, 0]
click at [1008, 484] on div "ORDER STARTS: [DATE] NO CREDIT CHECK LEASING Katapult Lease to Own Managed by K…" at bounding box center [890, 162] width 294 height 752
click at [885, 431] on link "Check Your Prequalification" at bounding box center [890, 435] width 180 height 34
click at [920, 438] on link "Check Your Prequalification" at bounding box center [890, 435] width 180 height 34
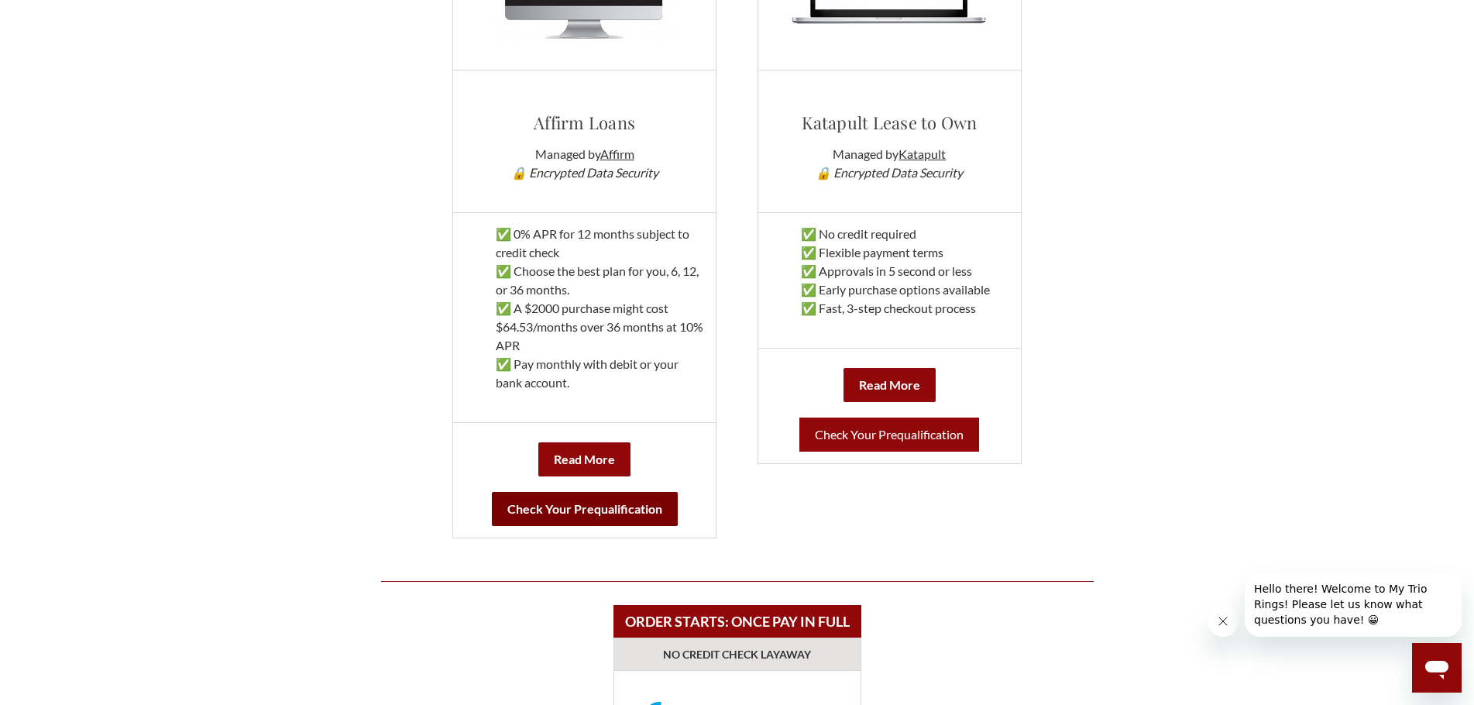
click at [622, 505] on b "Check Your Prequalification" at bounding box center [585, 509] width 186 height 34
click at [776, 493] on div "ORDER STARTS: [DATE] NO CREDIT CHECK LEASING Katapult Lease to Own Managed by K…" at bounding box center [890, 162] width 294 height 752
click at [914, 432] on link "Check Your Prequalification" at bounding box center [890, 435] width 180 height 34
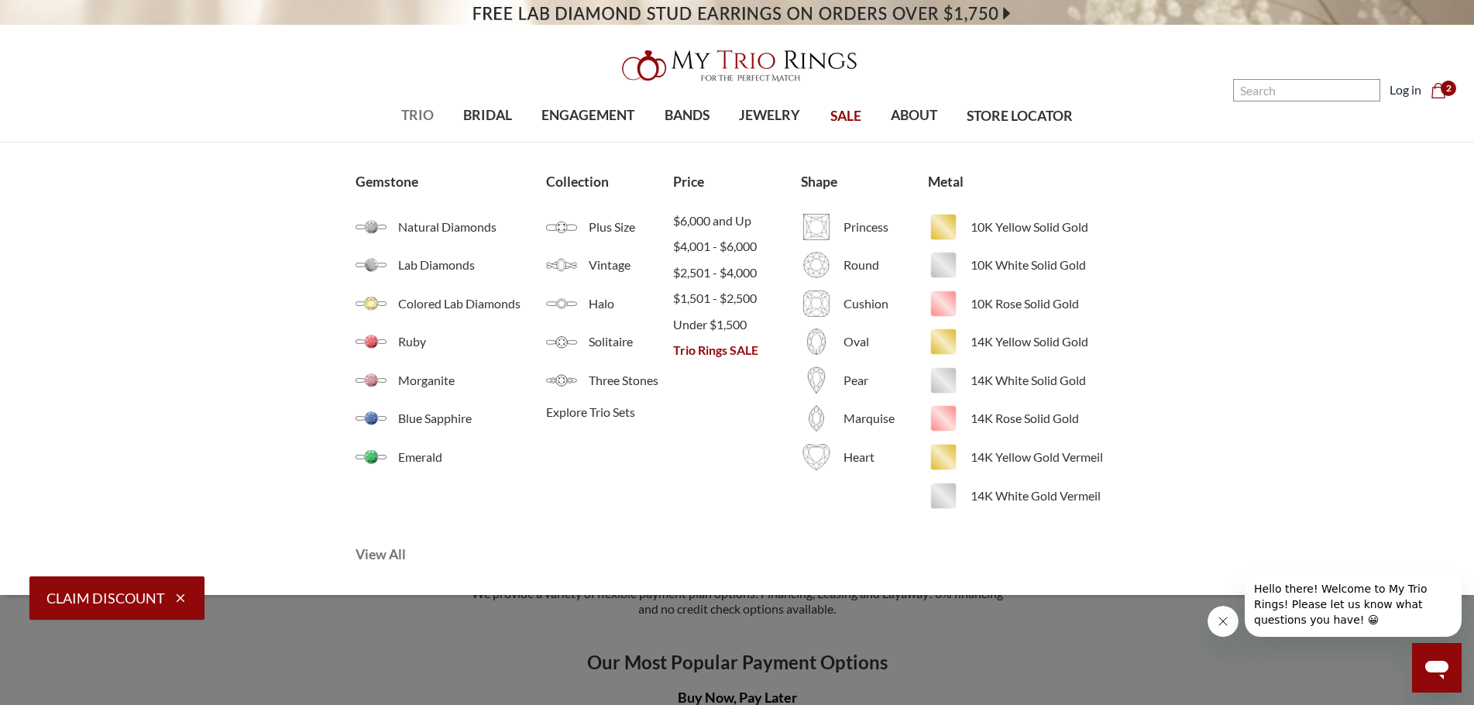
click at [380, 550] on span "View All" at bounding box center [483, 555] width 255 height 20
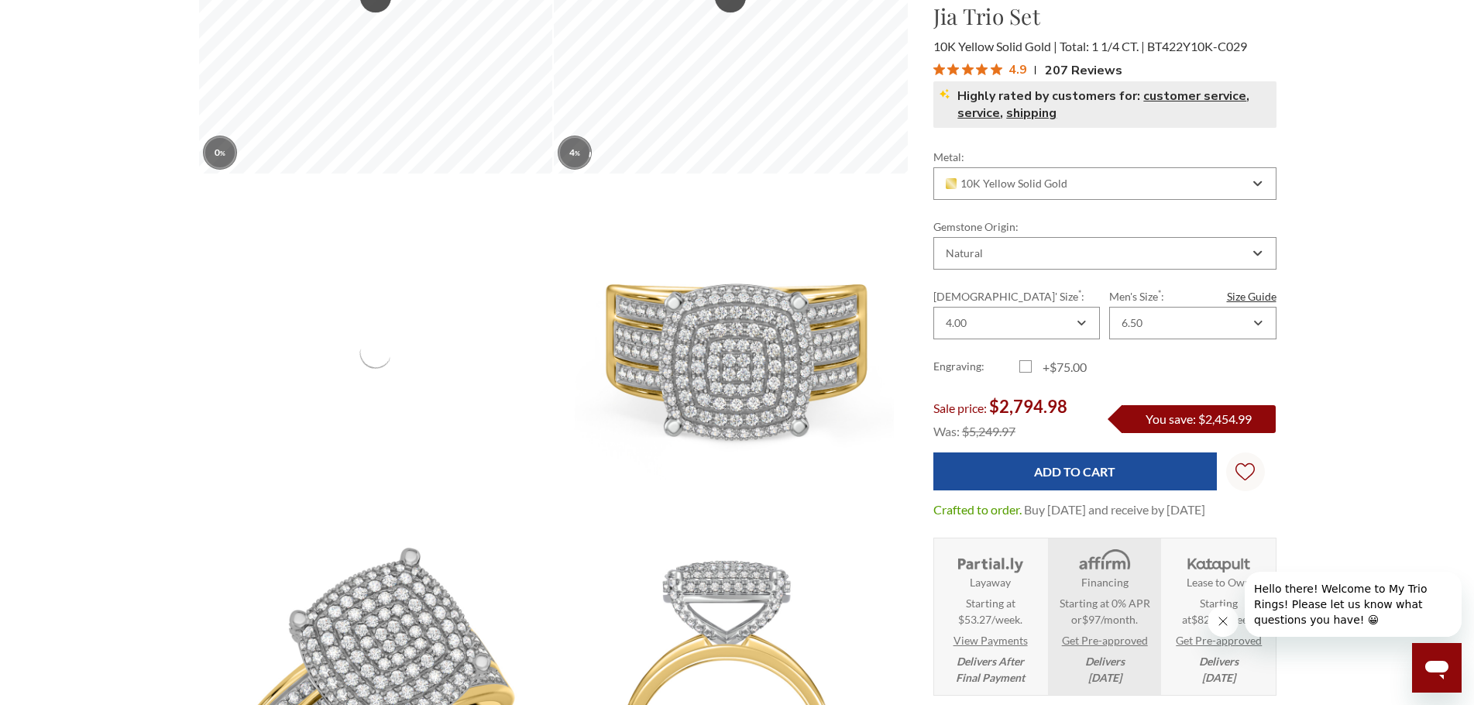
click at [1220, 619] on icon "Close message from company" at bounding box center [1223, 621] width 12 height 12
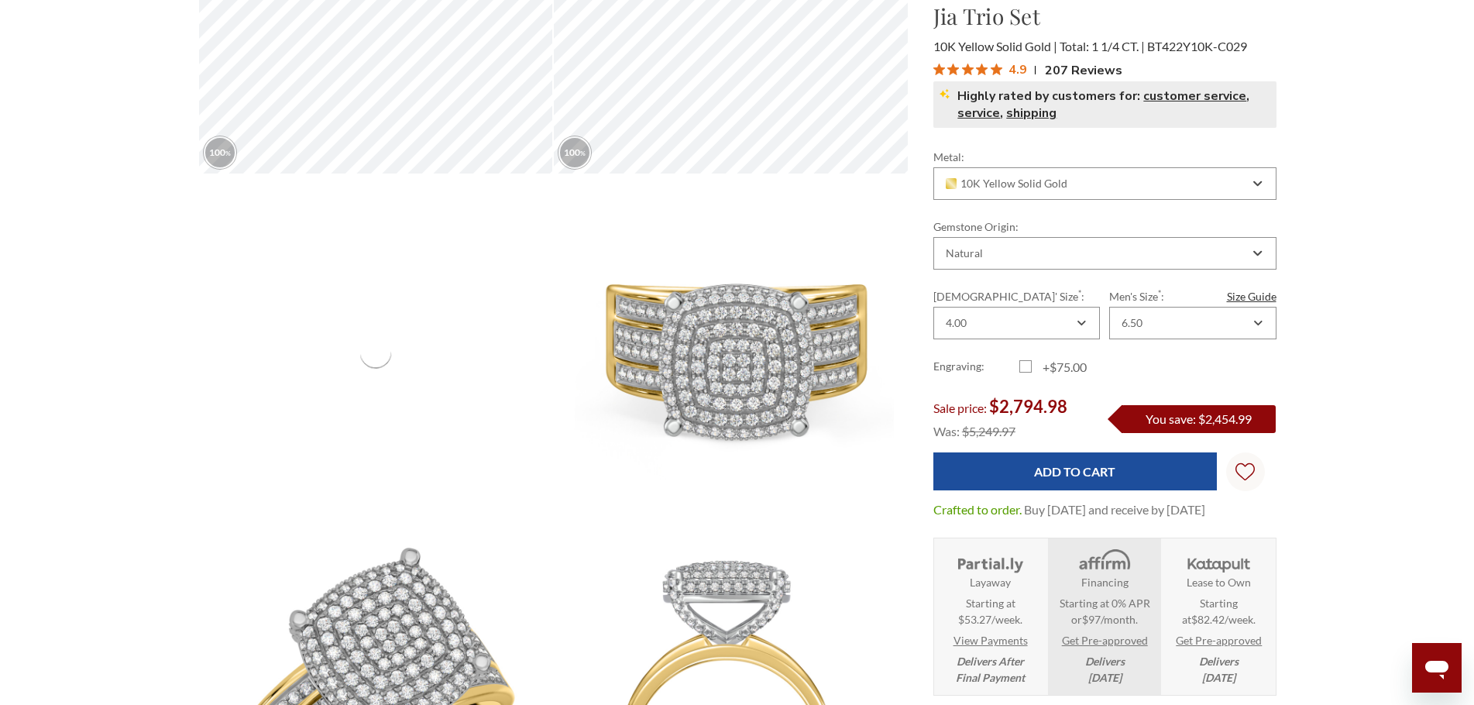
click at [1220, 639] on link "Get Pre-approved" at bounding box center [1219, 640] width 86 height 16
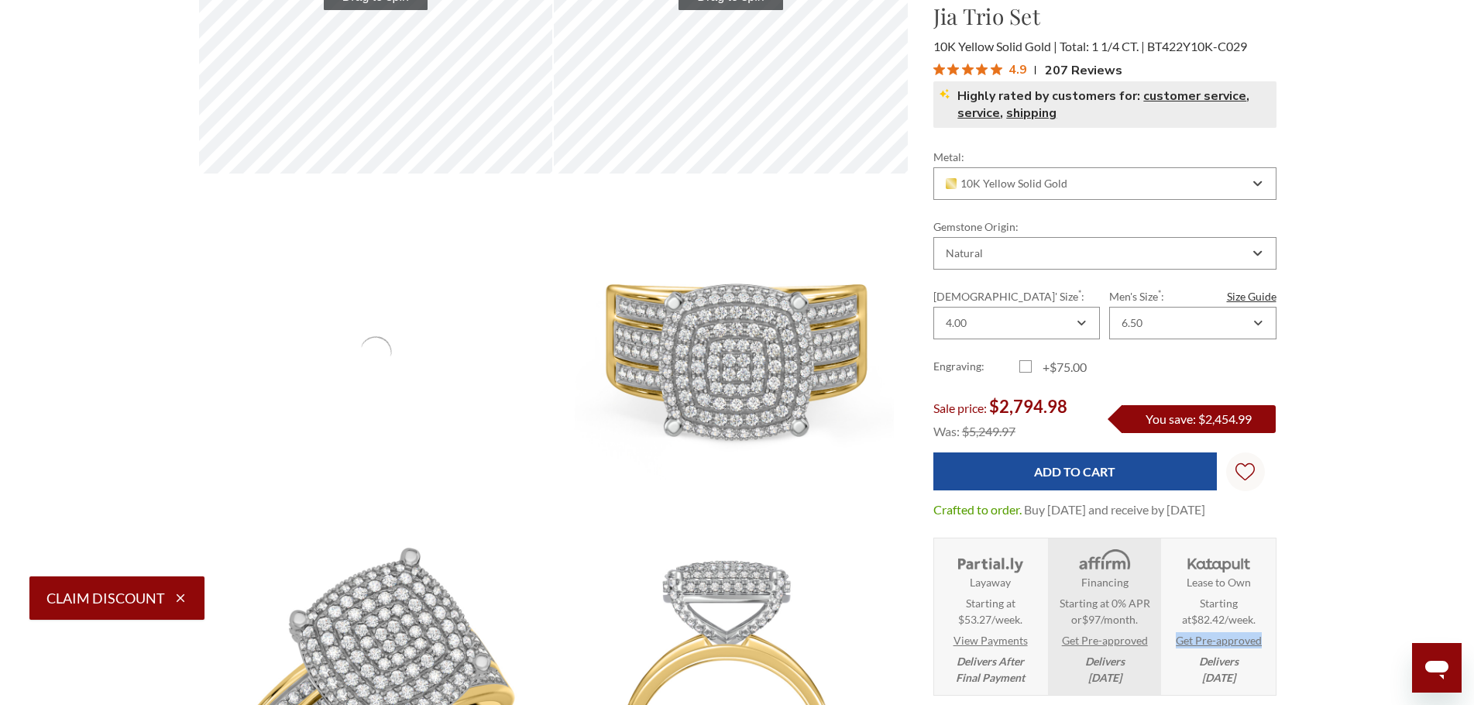
drag, startPoint x: 1169, startPoint y: 644, endPoint x: 1277, endPoint y: 641, distance: 107.7
click at [1277, 641] on div "Metal: Choose Options 10K Yellow Solid Gold 10K White Solid Gold 10K Rose Solid…" at bounding box center [1105, 422] width 368 height 547
